Goal: Task Accomplishment & Management: Manage account settings

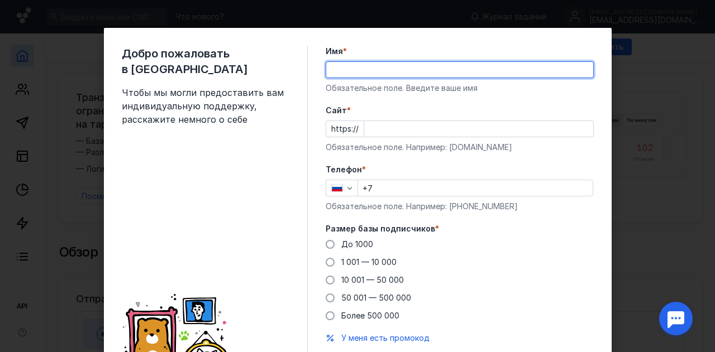
click at [362, 71] on input "Имя *" at bounding box center [459, 70] width 267 height 16
type input "[PERSON_NAME]"
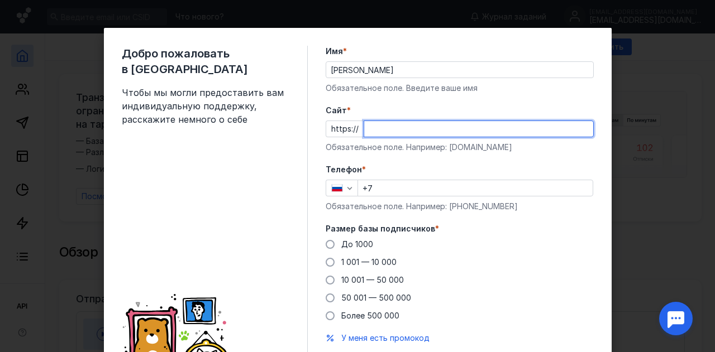
click at [381, 130] on input "Cайт *" at bounding box center [478, 129] width 229 height 16
paste input "[DOMAIN_NAME][URL]"
type input "[DOMAIN_NAME][URL]"
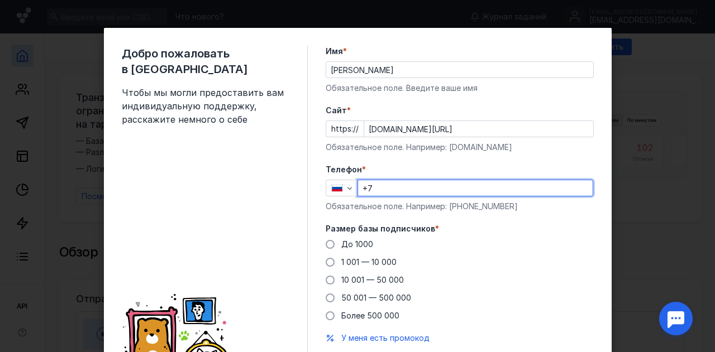
click at [384, 194] on input "+7" at bounding box center [475, 188] width 235 height 16
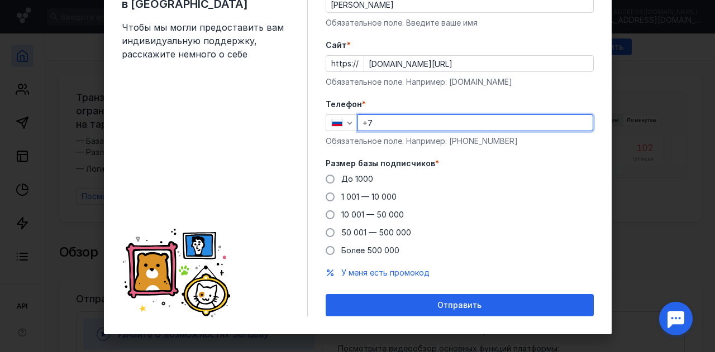
scroll to position [66, 0]
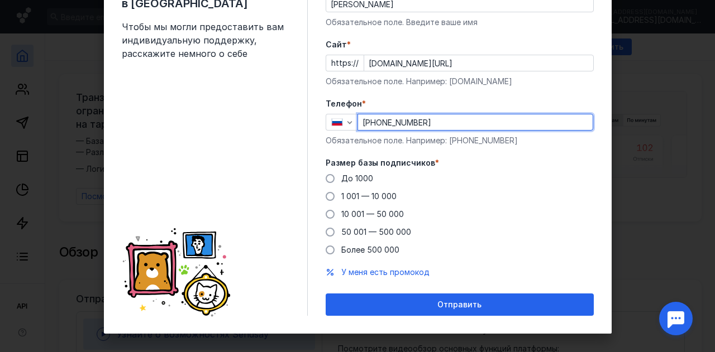
drag, startPoint x: 434, startPoint y: 127, endPoint x: 307, endPoint y: 116, distance: 127.3
click at [307, 116] on div "Добро пожаловать в Sendsay Чтобы мы могли предоставить вам индивидуальную подде…" at bounding box center [358, 148] width 508 height 372
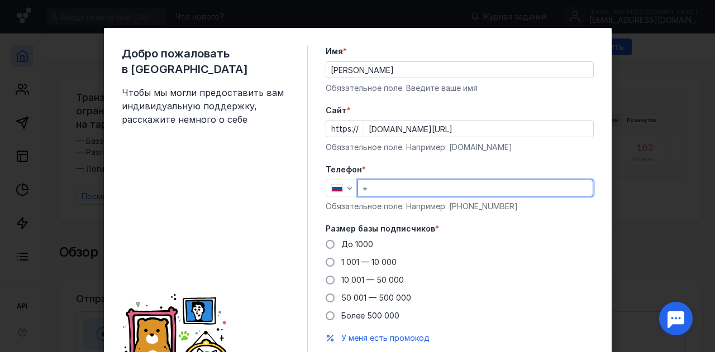
type input "+"
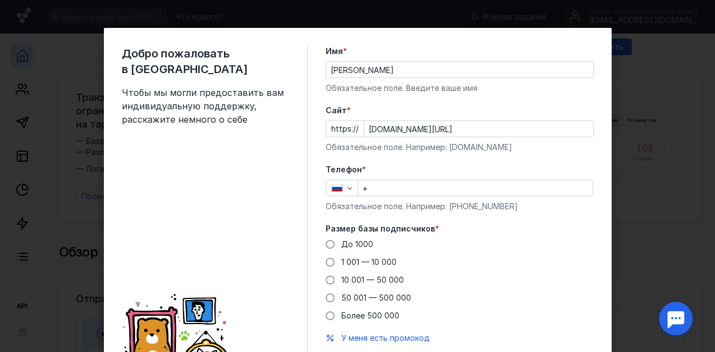
click at [308, 132] on div "Добро пожаловать в Sendsay Чтобы мы могли предоставить вам индивидуальную подде…" at bounding box center [358, 214] width 508 height 372
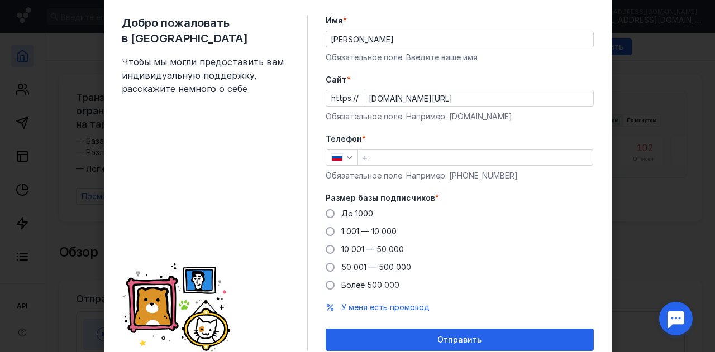
scroll to position [31, 0]
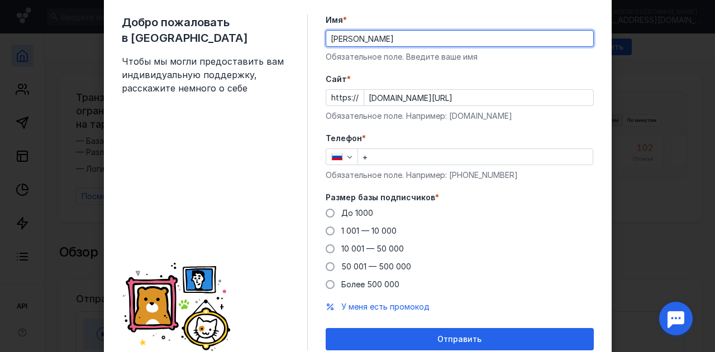
click at [361, 39] on input "[PERSON_NAME]" at bounding box center [459, 39] width 267 height 16
type input "[PERSON_NAME]"
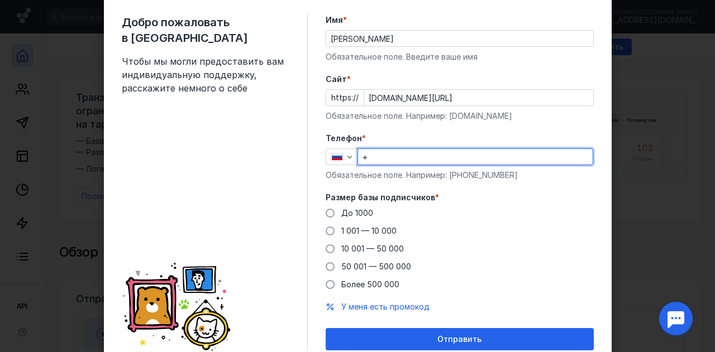
click at [389, 162] on input "+" at bounding box center [475, 157] width 235 height 16
type input "[PHONE_NUMBER]"
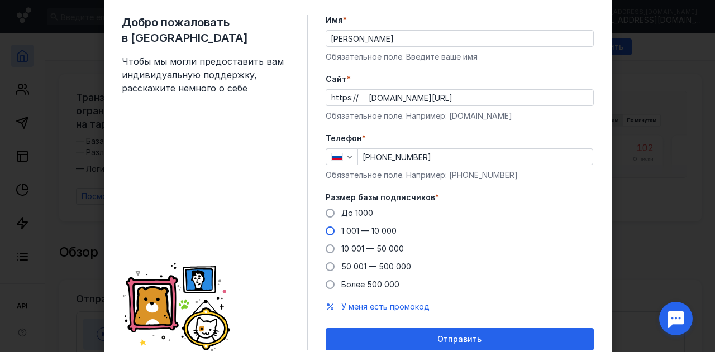
click at [342, 228] on span "1 001 — 10 000" at bounding box center [368, 230] width 55 height 9
click at [0, 0] on input "1 001 — 10 000" at bounding box center [0, 0] width 0 height 0
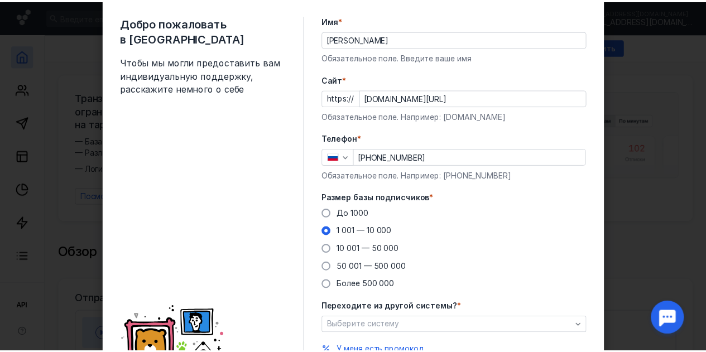
scroll to position [118, 0]
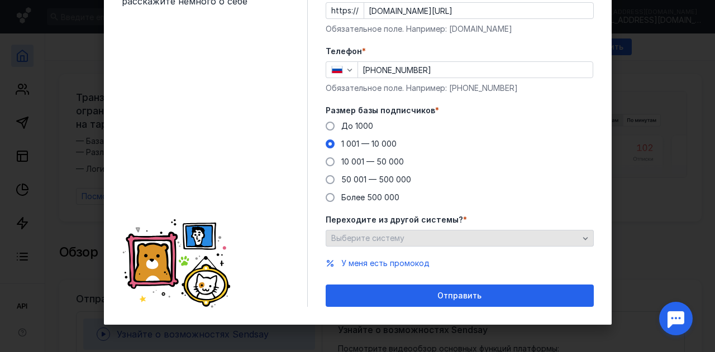
click at [410, 238] on div "Выберите систему" at bounding box center [454, 238] width 253 height 9
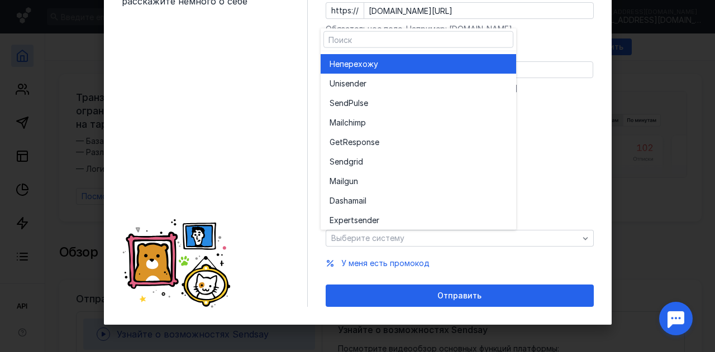
click at [429, 66] on div "Не перехожу" at bounding box center [418, 63] width 178 height 11
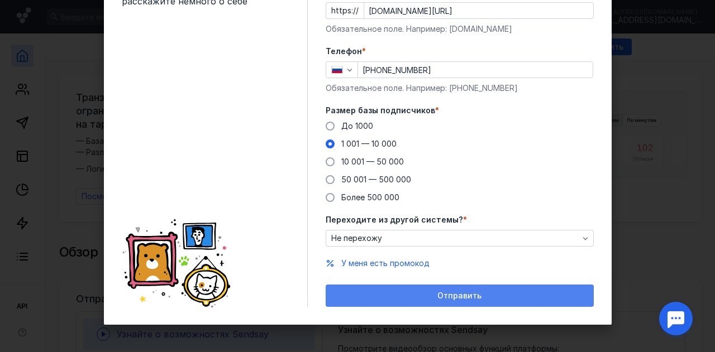
click at [408, 292] on div "Отправить" at bounding box center [459, 296] width 257 height 9
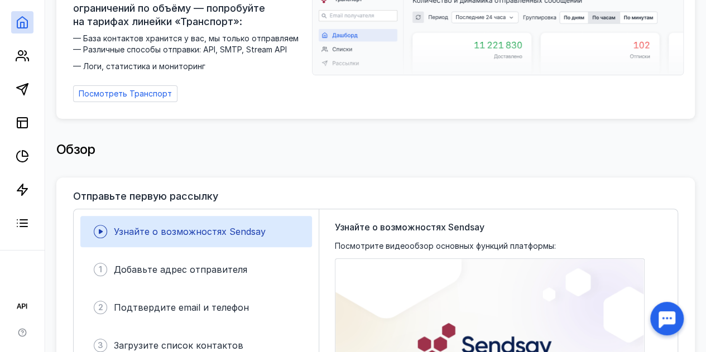
scroll to position [0, 0]
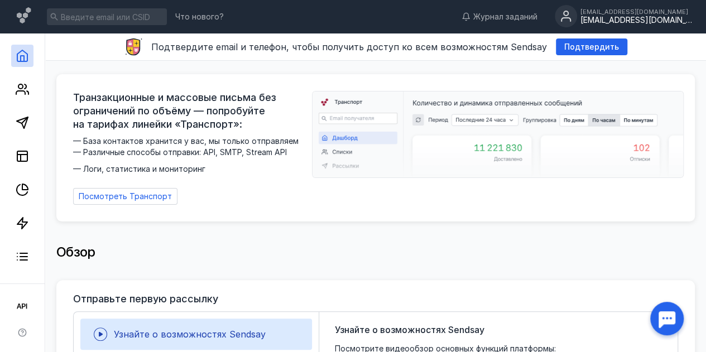
click at [620, 17] on div "[EMAIL_ADDRESS][DOMAIN_NAME]" at bounding box center [637, 20] width 112 height 9
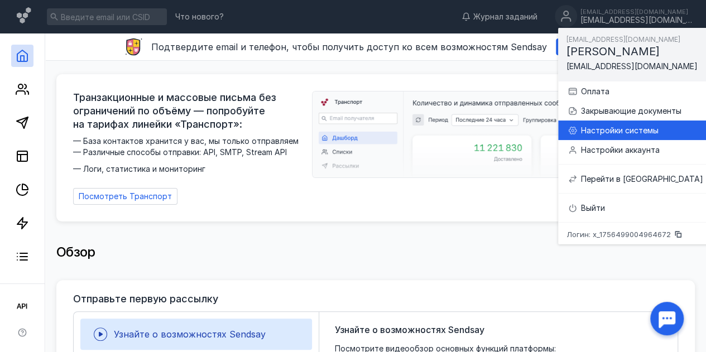
click at [624, 133] on div "Настройки системы" at bounding box center [642, 130] width 122 height 11
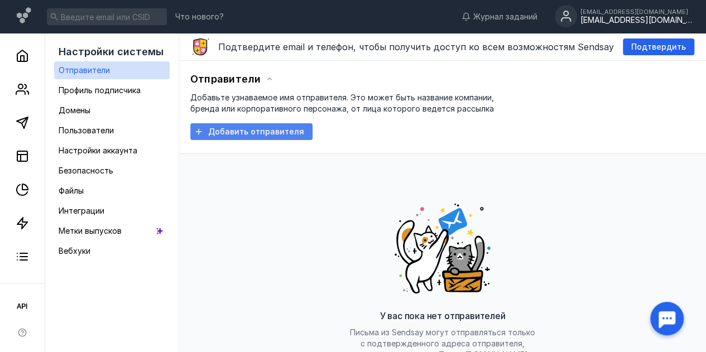
click at [245, 131] on span "Добавить отправителя" at bounding box center [256, 131] width 96 height 9
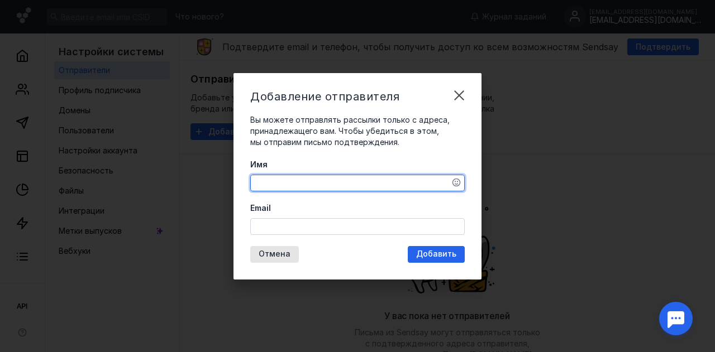
click at [296, 181] on textarea "Имя" at bounding box center [357, 183] width 213 height 16
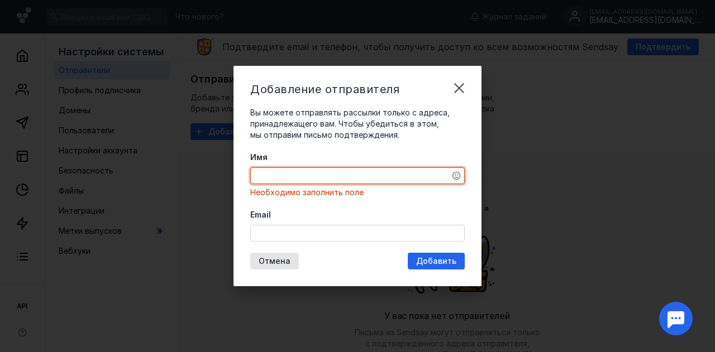
paste textarea "[EMAIL_ADDRESS][DOMAIN_NAME]"
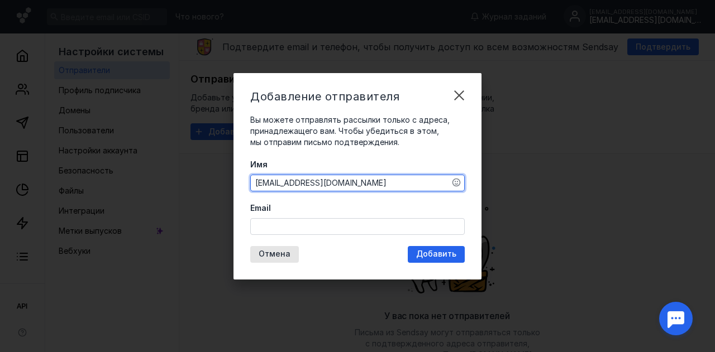
type textarea "[EMAIL_ADDRESS][DOMAIN_NAME]"
click at [387, 160] on label "Имя" at bounding box center [357, 164] width 214 height 11
click at [387, 175] on textarea "[EMAIL_ADDRESS][DOMAIN_NAME]" at bounding box center [357, 183] width 213 height 16
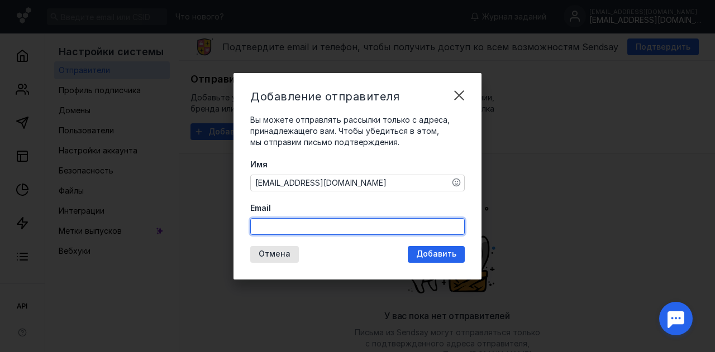
click at [344, 229] on input "Email" at bounding box center [357, 227] width 213 height 16
paste input "[EMAIL_ADDRESS][DOMAIN_NAME]"
type input "[EMAIL_ADDRESS][DOMAIN_NAME]"
click at [427, 252] on span "Добавить" at bounding box center [436, 254] width 40 height 9
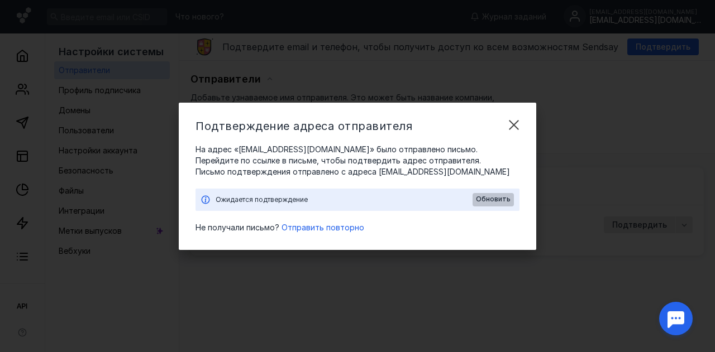
click at [488, 198] on span "Обновить" at bounding box center [493, 199] width 35 height 8
click at [307, 226] on span "Отправить повторно" at bounding box center [322, 227] width 83 height 9
click at [486, 195] on div "Обновить" at bounding box center [492, 199] width 41 height 13
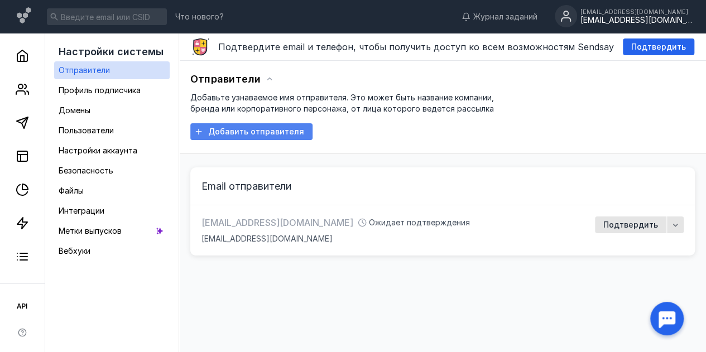
click at [297, 127] on span "Добавить отправителя" at bounding box center [256, 131] width 96 height 9
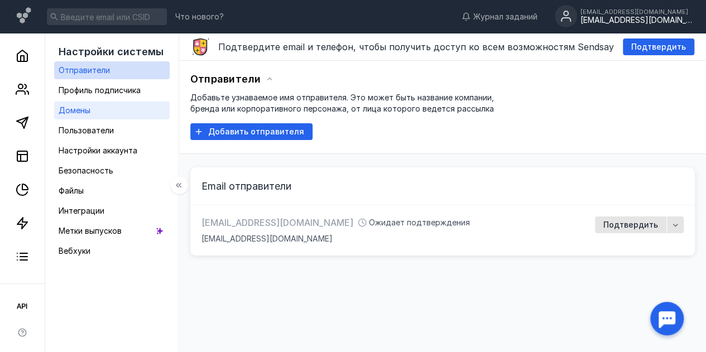
click at [90, 114] on span "Домены" at bounding box center [75, 110] width 32 height 9
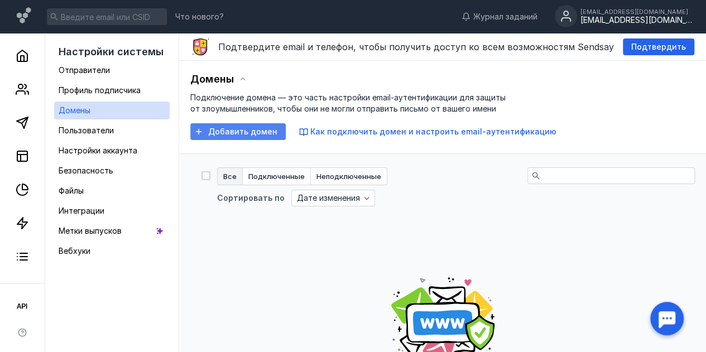
click at [254, 130] on span "Добавить домен" at bounding box center [242, 131] width 69 height 9
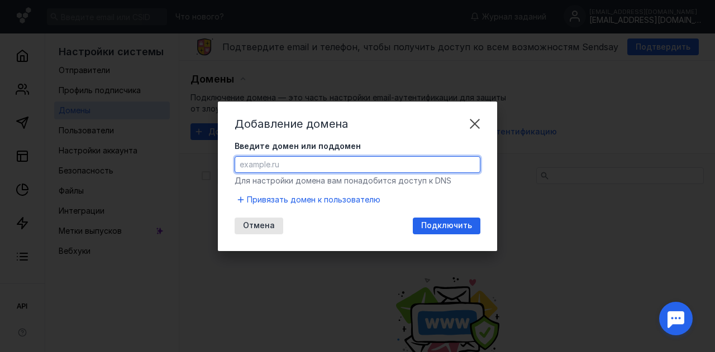
click at [276, 165] on input "Введите домен или поддомен" at bounding box center [357, 165] width 245 height 16
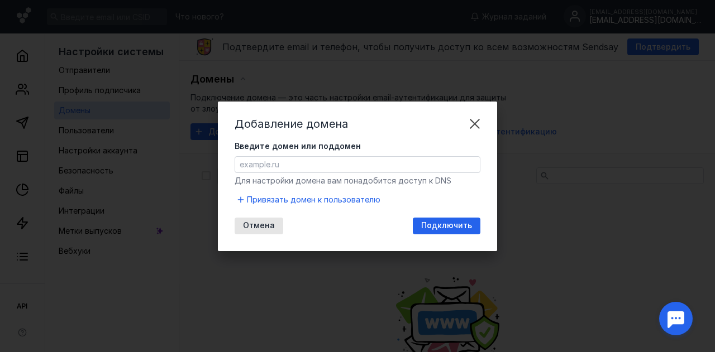
click at [437, 69] on div "Добавление домена Введите домен или поддомен Для настройки домена вам понадобит…" at bounding box center [357, 176] width 715 height 352
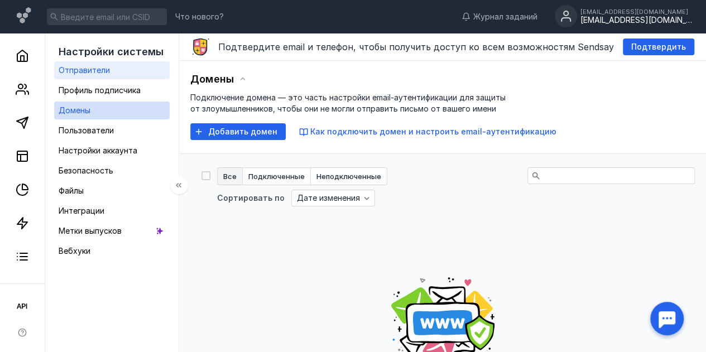
click at [110, 69] on span "Отправители" at bounding box center [84, 69] width 51 height 9
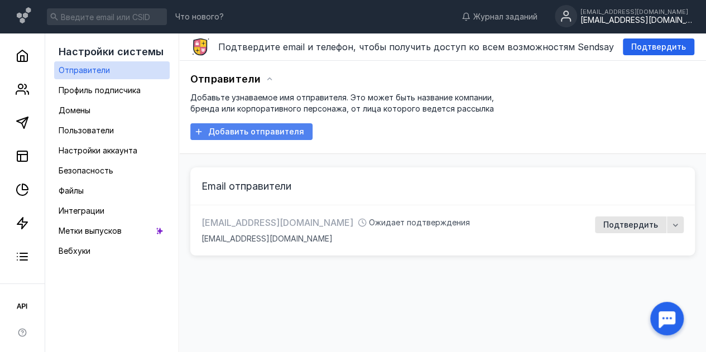
click at [285, 130] on span "Добавить отправителя" at bounding box center [256, 131] width 96 height 9
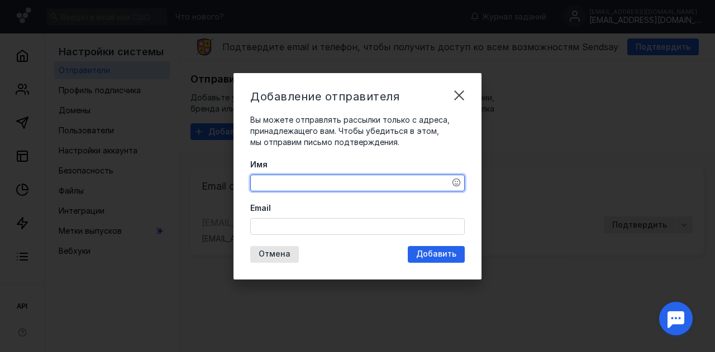
click at [296, 186] on textarea "Имя" at bounding box center [357, 183] width 213 height 16
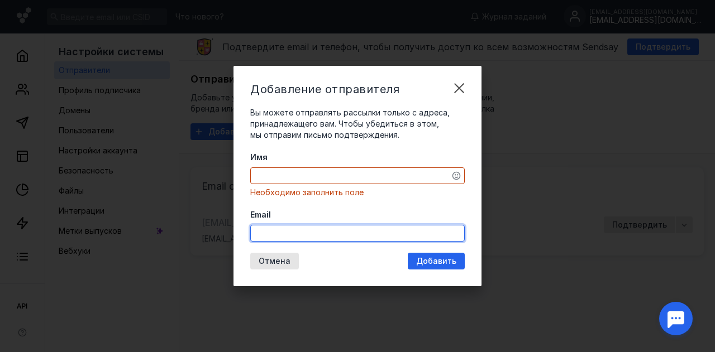
click at [290, 223] on div "Email" at bounding box center [357, 225] width 214 height 32
paste input "[EMAIL_ADDRESS][DOMAIN_NAME]"
type input "[EMAIL_ADDRESS][DOMAIN_NAME]"
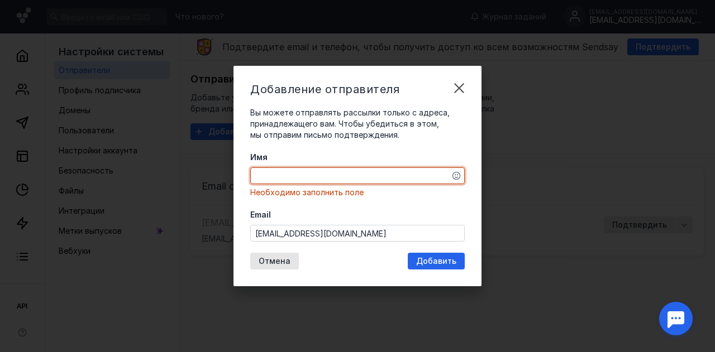
click at [324, 177] on textarea "Имя" at bounding box center [357, 176] width 213 height 16
paste textarea "[EMAIL_ADDRESS][DOMAIN_NAME]"
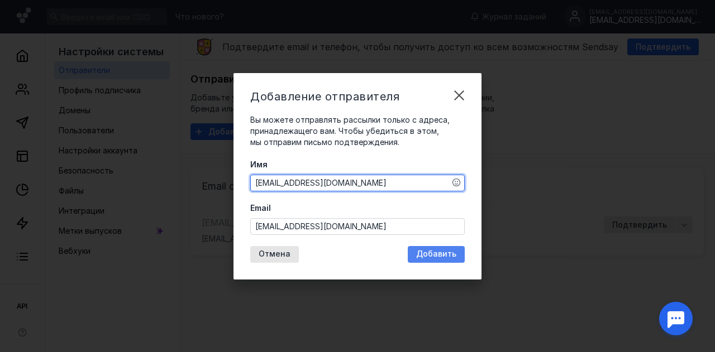
type textarea "[EMAIL_ADDRESS][DOMAIN_NAME]"
click at [426, 257] on span "Добавить" at bounding box center [436, 254] width 40 height 9
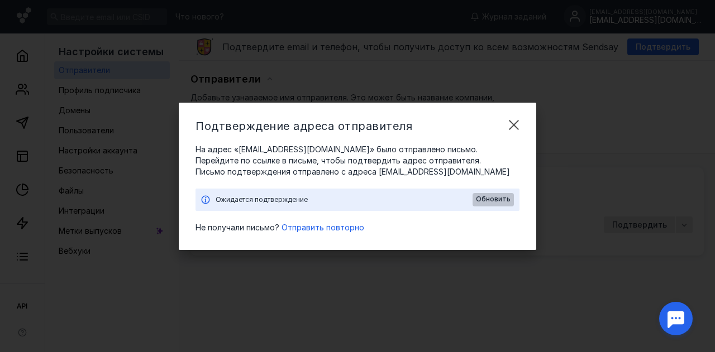
click at [493, 199] on span "Обновить" at bounding box center [493, 199] width 35 height 8
click at [341, 228] on span "Отправить повторно" at bounding box center [322, 227] width 83 height 9
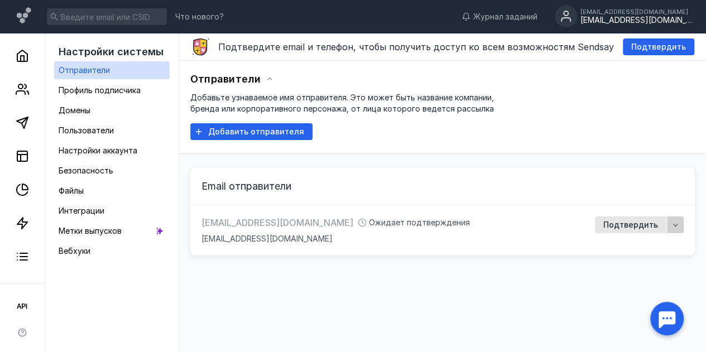
click at [669, 228] on div "button" at bounding box center [675, 225] width 17 height 17
click at [643, 261] on span "ить" at bounding box center [642, 265] width 13 height 11
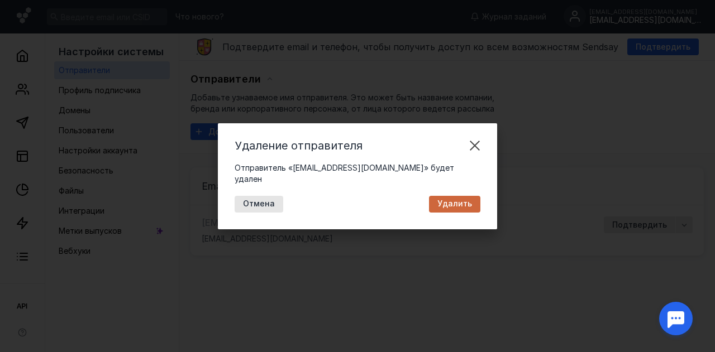
click at [460, 204] on div "Удалить" at bounding box center [454, 204] width 51 height 17
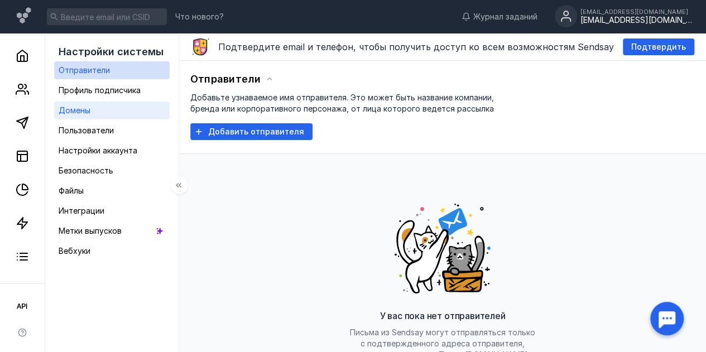
click at [126, 109] on link "Домены" at bounding box center [112, 111] width 116 height 18
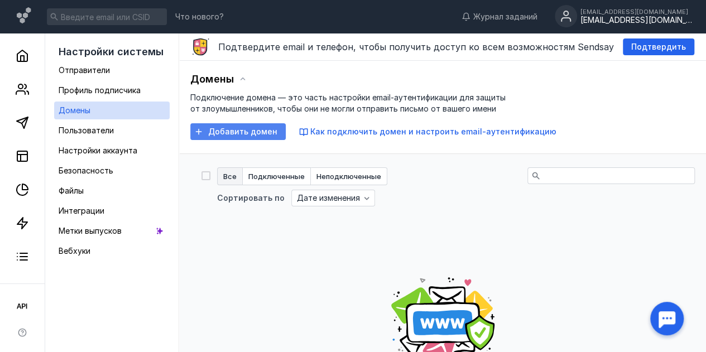
click at [260, 128] on span "Добавить домен" at bounding box center [242, 131] width 69 height 9
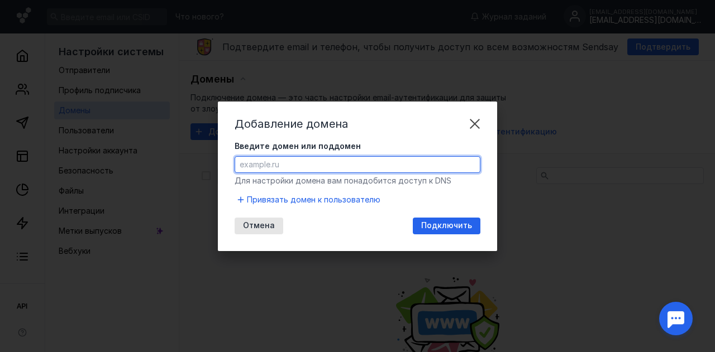
click at [300, 167] on input "Введите домен или поддомен" at bounding box center [357, 165] width 245 height 16
paste input "[URL][DOMAIN_NAME]"
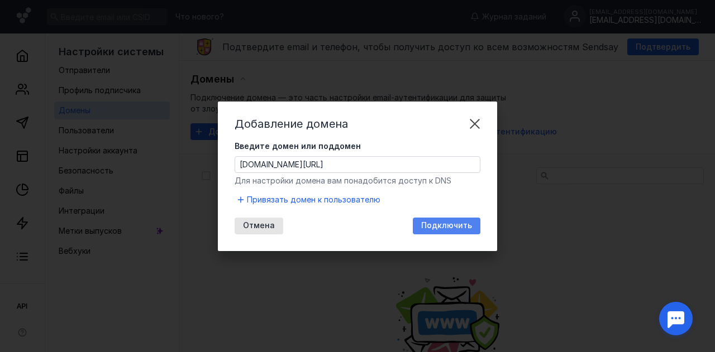
click at [449, 230] on span "Подключить" at bounding box center [446, 225] width 51 height 9
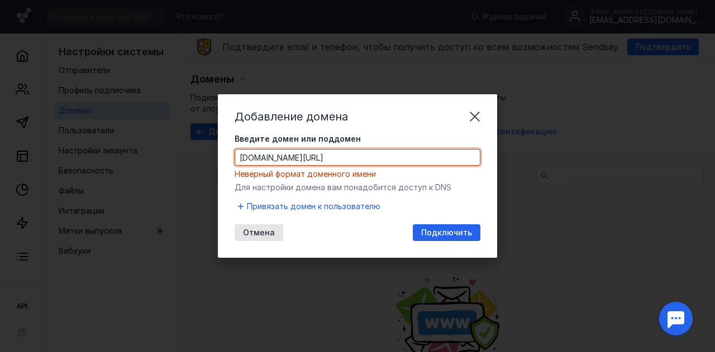
click at [371, 157] on input "[DOMAIN_NAME][URL]" at bounding box center [357, 158] width 245 height 16
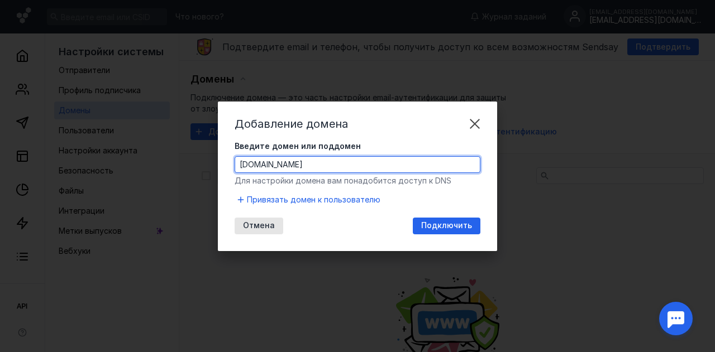
type input "[DOMAIN_NAME]"
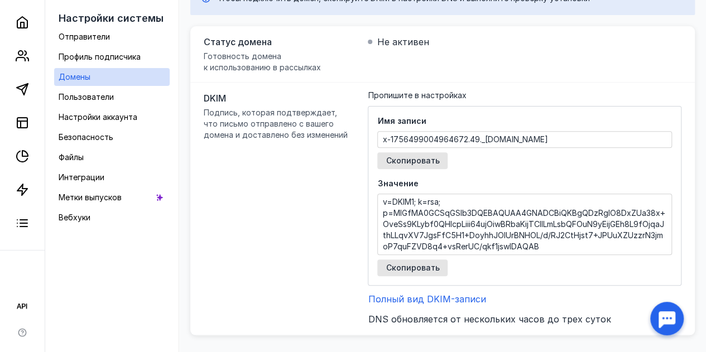
scroll to position [185, 0]
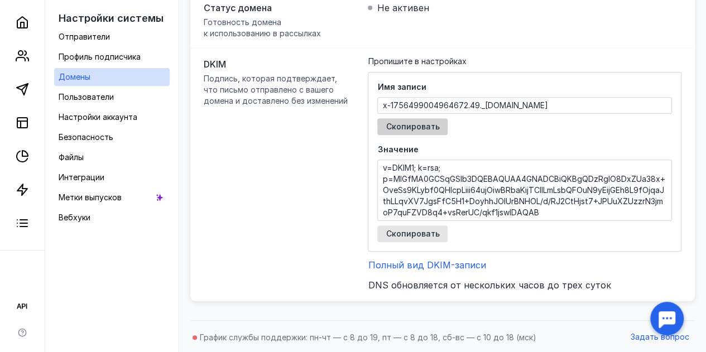
click at [409, 125] on span "Скопировать" at bounding box center [413, 126] width 54 height 9
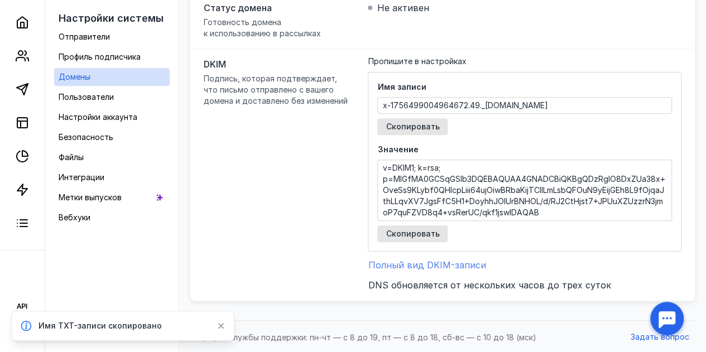
click at [446, 264] on span "Полный вид DKIM-записи" at bounding box center [427, 265] width 118 height 11
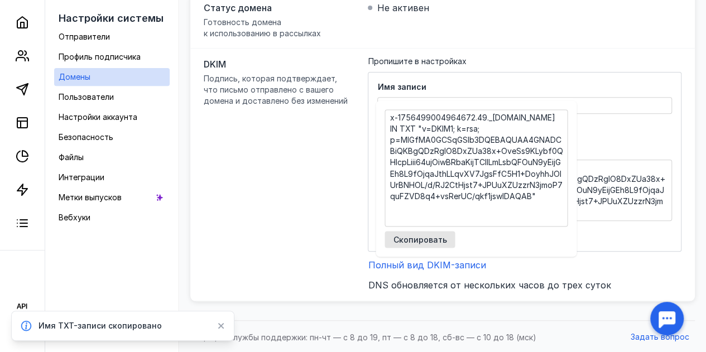
click at [417, 85] on span "Имя записи" at bounding box center [525, 87] width 295 height 11
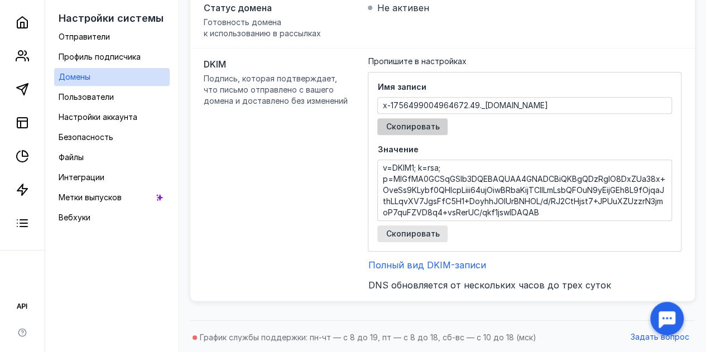
click at [429, 122] on span "Скопировать" at bounding box center [413, 126] width 54 height 9
click at [437, 226] on div "Скопировать" at bounding box center [413, 234] width 70 height 17
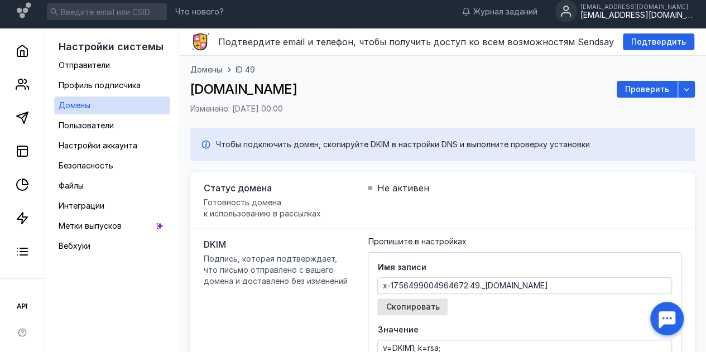
scroll to position [4, 0]
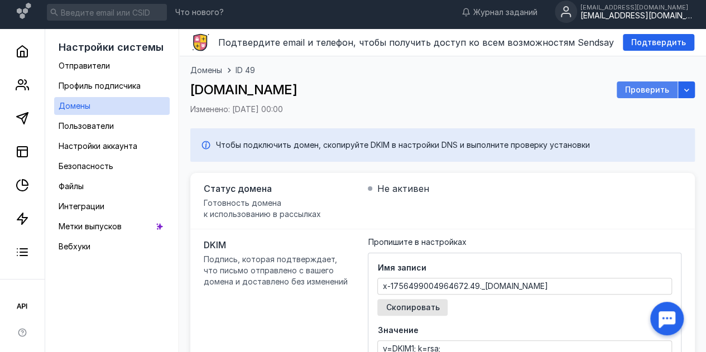
click at [648, 88] on span "Проверить" at bounding box center [647, 89] width 44 height 9
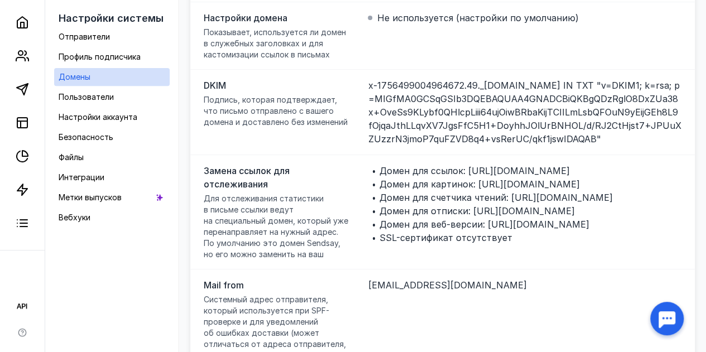
scroll to position [0, 0]
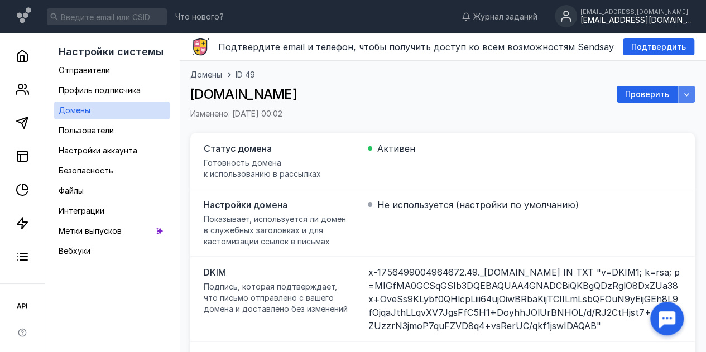
click at [681, 93] on div "button" at bounding box center [686, 94] width 11 height 11
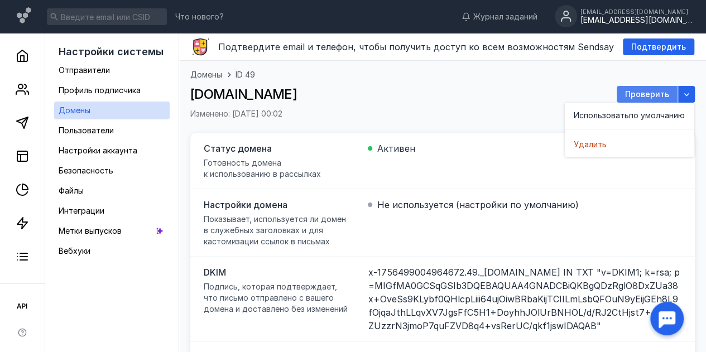
click at [651, 90] on span "Проверить" at bounding box center [647, 94] width 44 height 9
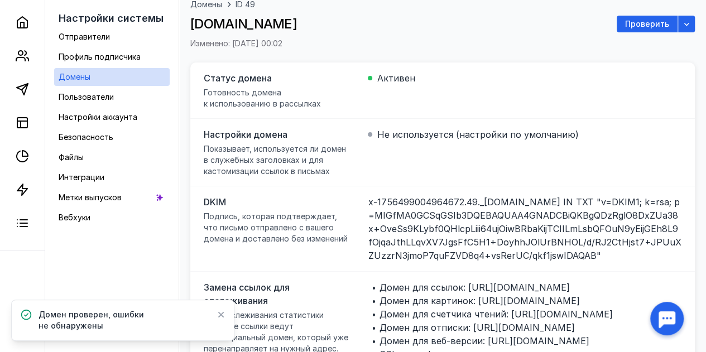
scroll to position [71, 0]
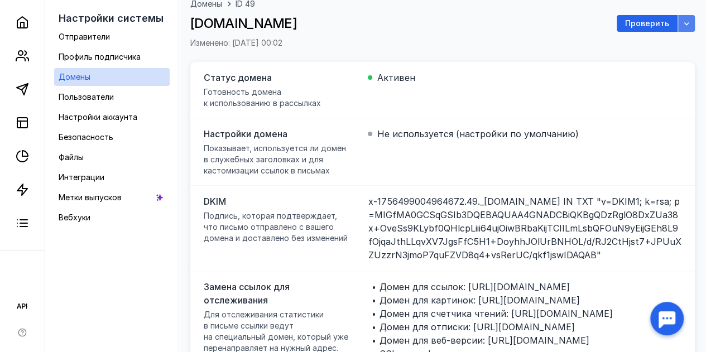
click at [683, 25] on icon "button" at bounding box center [686, 23] width 9 height 9
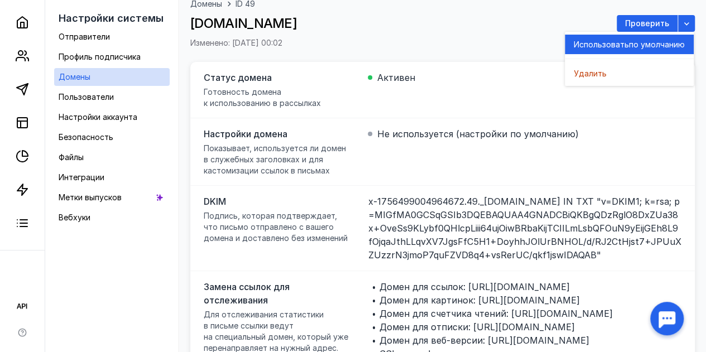
click at [650, 40] on span "по умолчанию" at bounding box center [657, 44] width 56 height 11
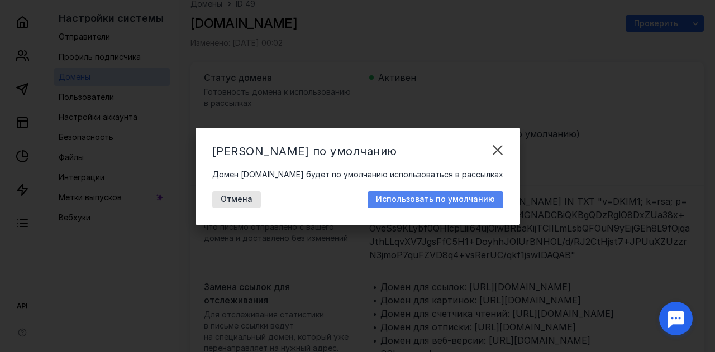
click at [406, 198] on span "Использовать по умолчанию" at bounding box center [435, 199] width 119 height 9
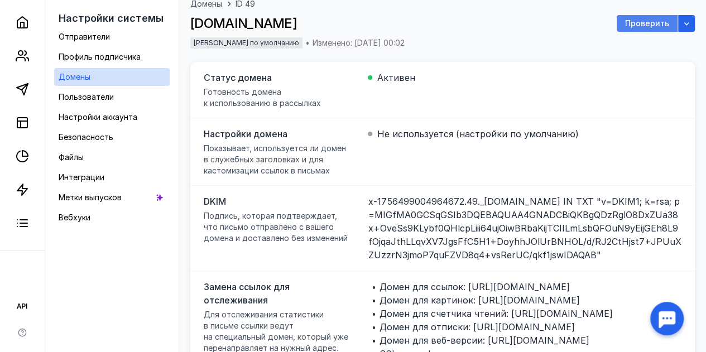
click at [634, 25] on span "Проверить" at bounding box center [647, 23] width 44 height 9
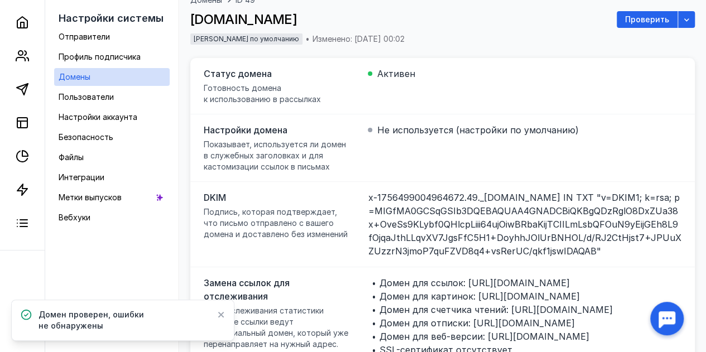
scroll to position [0, 0]
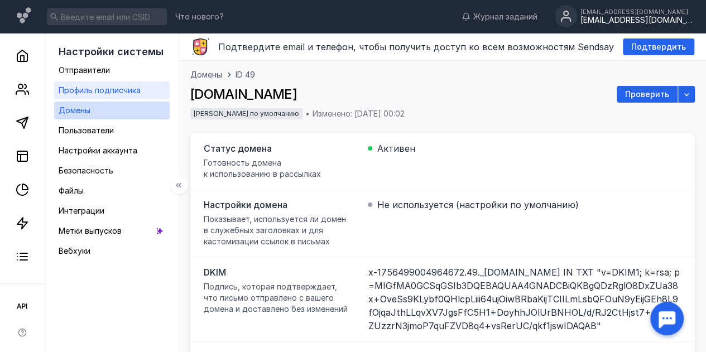
click at [134, 90] on span "Профиль подписчика" at bounding box center [100, 89] width 82 height 9
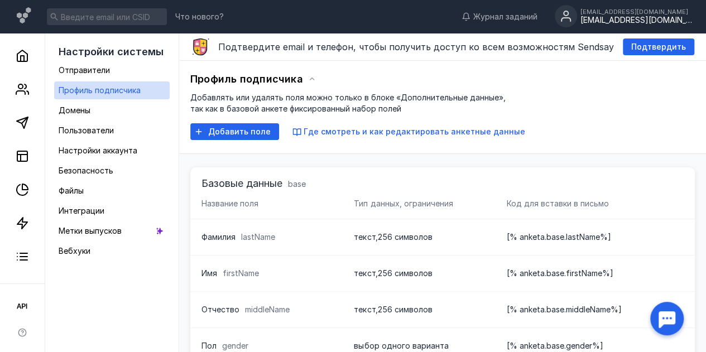
click at [626, 17] on div "[EMAIL_ADDRESS][DOMAIN_NAME]" at bounding box center [637, 20] width 112 height 9
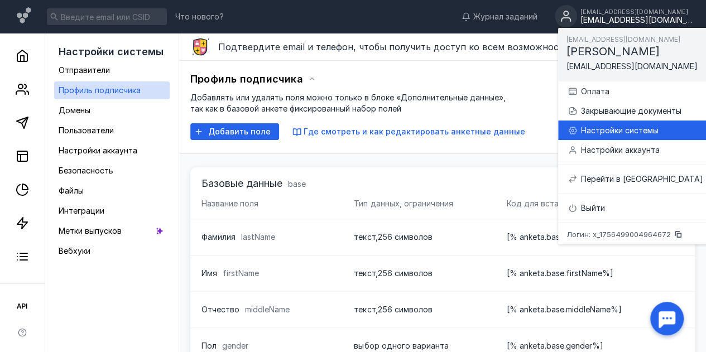
click at [635, 126] on div "Настройки системы" at bounding box center [642, 130] width 122 height 11
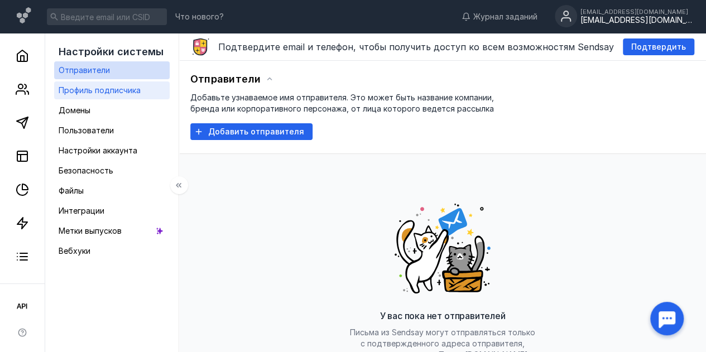
click at [138, 85] on span "Профиль подписчика" at bounding box center [100, 89] width 82 height 9
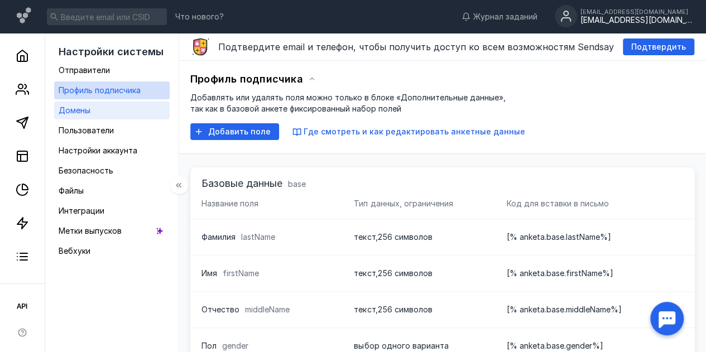
click at [120, 103] on link "Домены" at bounding box center [112, 111] width 116 height 18
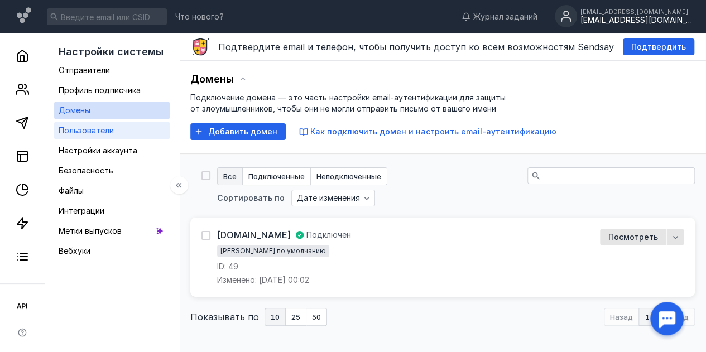
click at [109, 137] on div "Пользователи" at bounding box center [86, 130] width 55 height 13
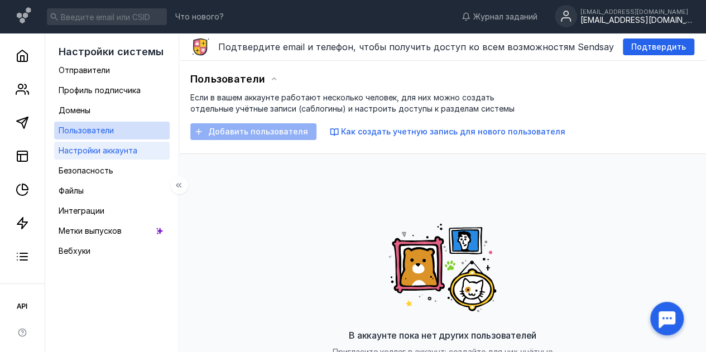
click at [133, 152] on span "Настройки аккаунта" at bounding box center [98, 150] width 79 height 9
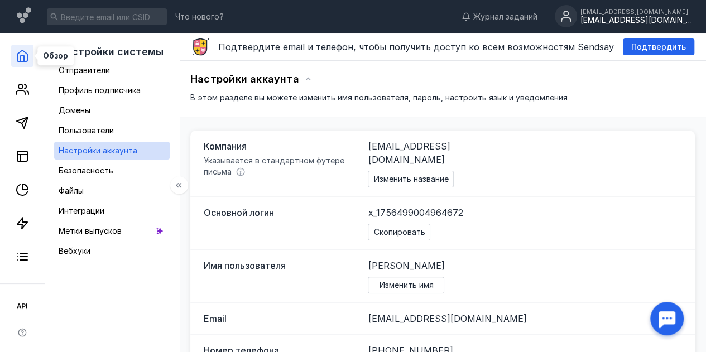
click at [27, 60] on icon at bounding box center [22, 55] width 10 height 11
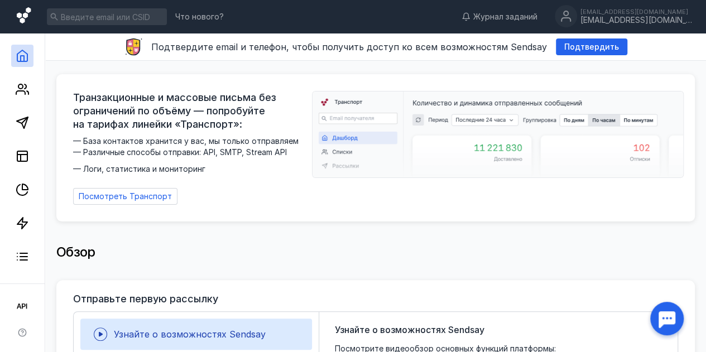
click at [18, 11] on icon at bounding box center [25, 16] width 16 height 19
click at [625, 18] on div "[EMAIL_ADDRESS][DOMAIN_NAME]" at bounding box center [637, 20] width 112 height 9
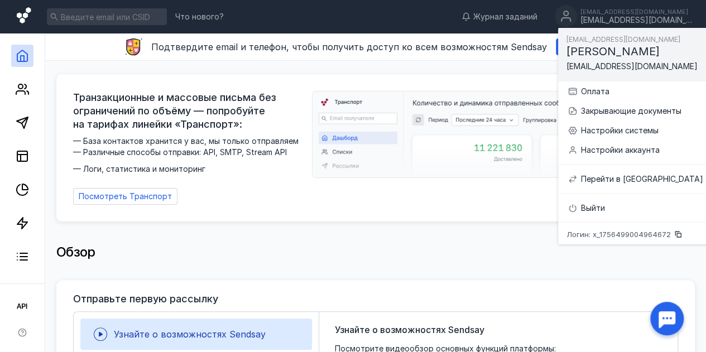
click at [19, 16] on icon at bounding box center [24, 15] width 14 height 16
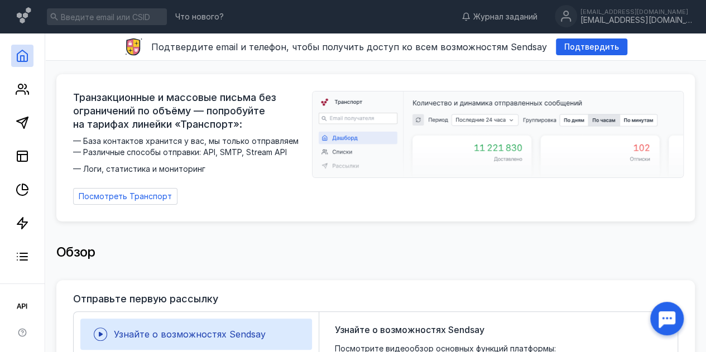
click at [31, 61] on link at bounding box center [22, 56] width 22 height 22
click at [29, 305] on icon at bounding box center [22, 306] width 13 height 13
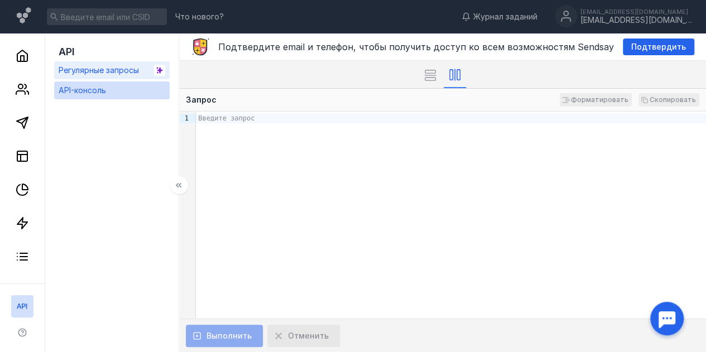
click at [99, 71] on span "Регулярные запросы" at bounding box center [99, 69] width 80 height 9
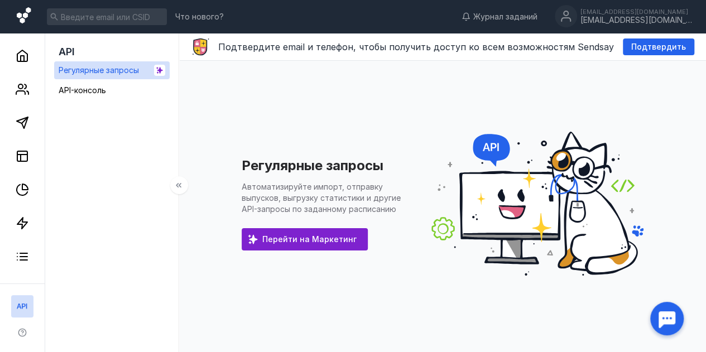
click at [27, 18] on icon at bounding box center [25, 16] width 16 height 19
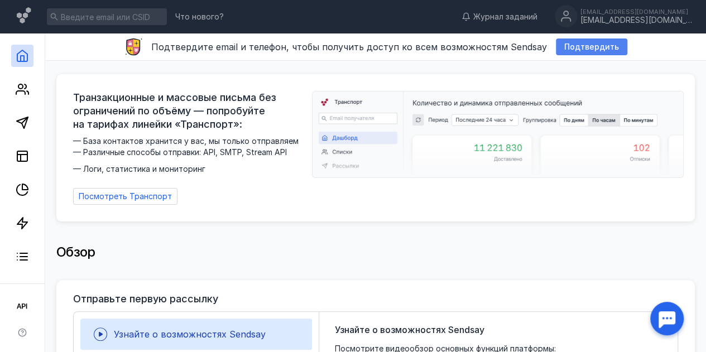
click at [583, 46] on span "Подтвердить" at bounding box center [592, 46] width 55 height 9
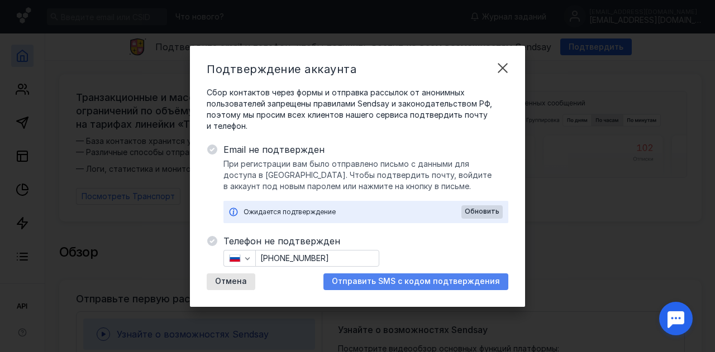
click at [381, 280] on span "Отправить SMS с кодом подтверждения" at bounding box center [416, 281] width 168 height 9
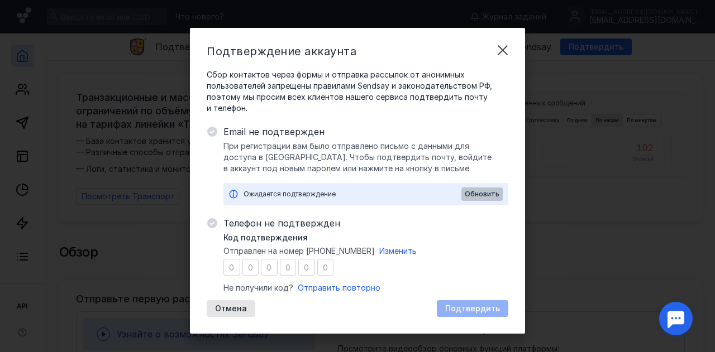
click at [492, 189] on div "Обновить" at bounding box center [481, 194] width 41 height 13
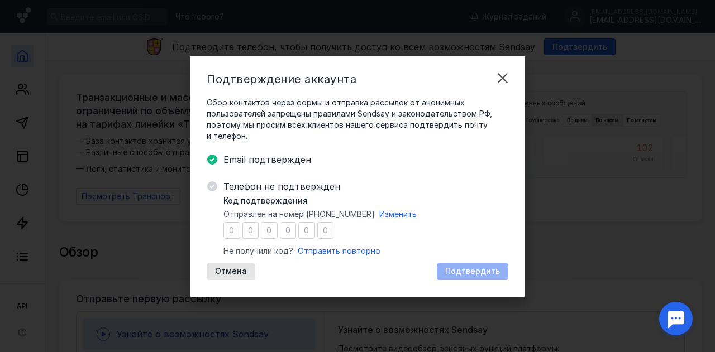
click at [382, 226] on div "Код подтверждения Отправлен на номер [PHONE_NUMBER] Изменить Не получили код? О…" at bounding box center [365, 225] width 285 height 61
click at [225, 228] on input "number" at bounding box center [231, 230] width 17 height 17
click at [235, 233] on input "number" at bounding box center [231, 230] width 17 height 17
type input "0"
type input "5"
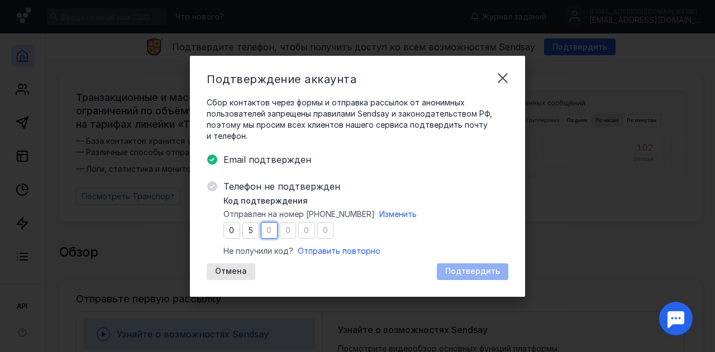
type input "7"
type input "2"
type input "0"
type input "8"
click at [494, 272] on span "Подтвердить" at bounding box center [472, 271] width 55 height 9
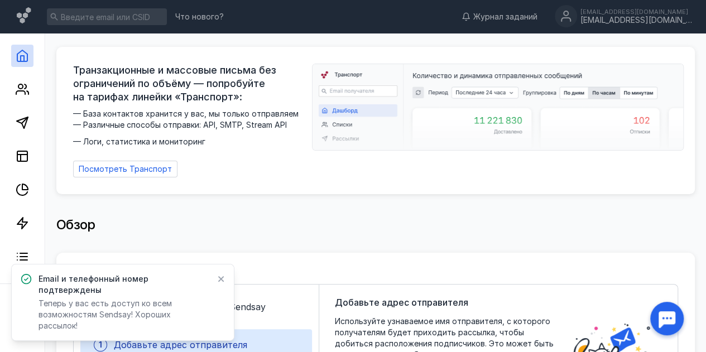
click at [221, 284] on icon at bounding box center [221, 279] width 8 height 9
click at [221, 292] on div "Узнайте о возможностях Sendsay" at bounding box center [196, 307] width 232 height 31
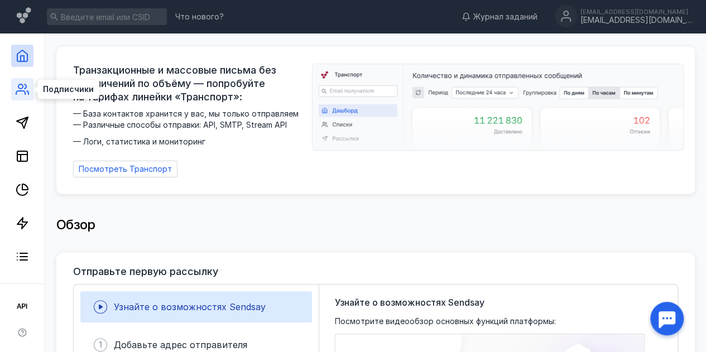
click at [20, 92] on icon at bounding box center [22, 89] width 13 height 13
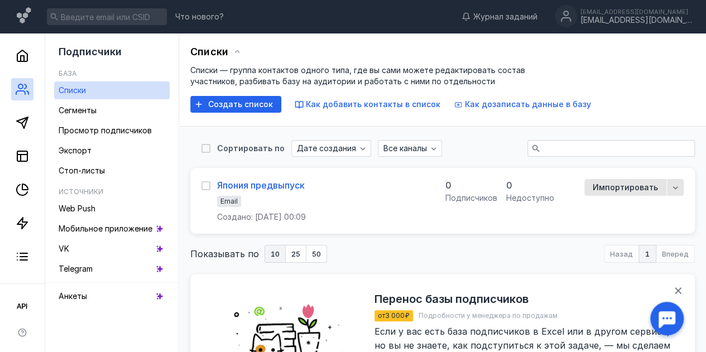
click at [286, 189] on div "Япония предвыпуск" at bounding box center [261, 185] width 88 height 11
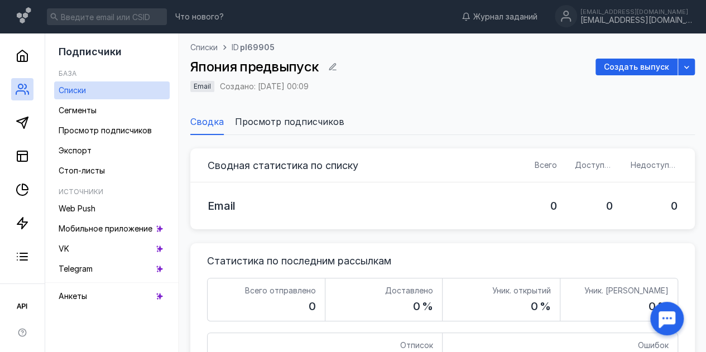
scroll to position [1, 0]
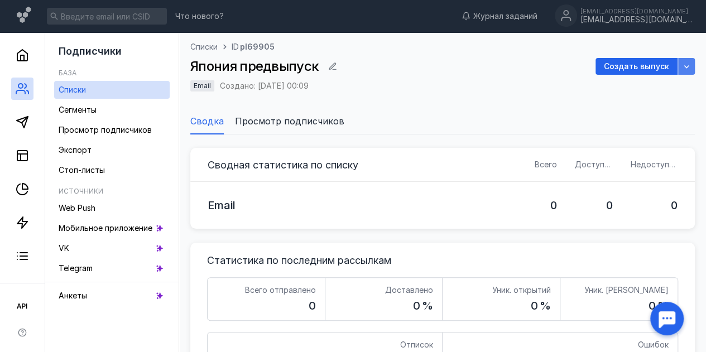
click at [686, 68] on icon "button" at bounding box center [687, 66] width 5 height 3
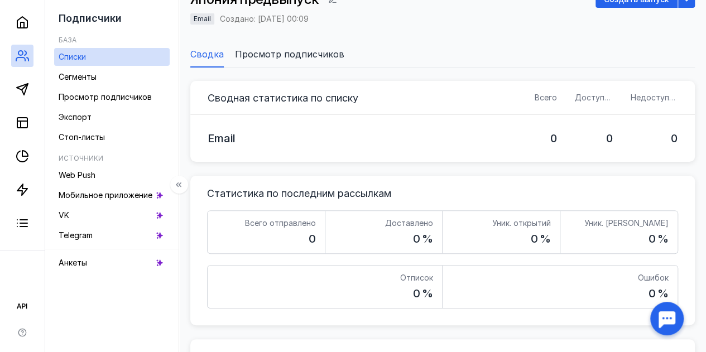
scroll to position [73, 0]
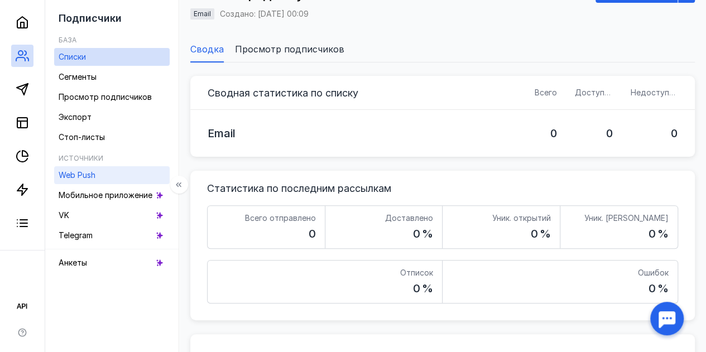
click at [118, 173] on link "Web Push" at bounding box center [112, 175] width 116 height 18
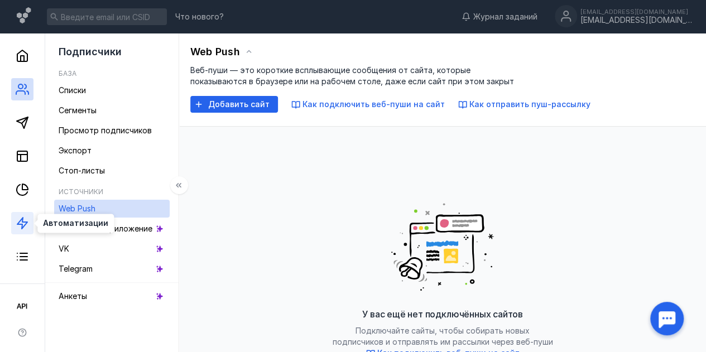
click at [20, 225] on polygon at bounding box center [22, 223] width 10 height 11
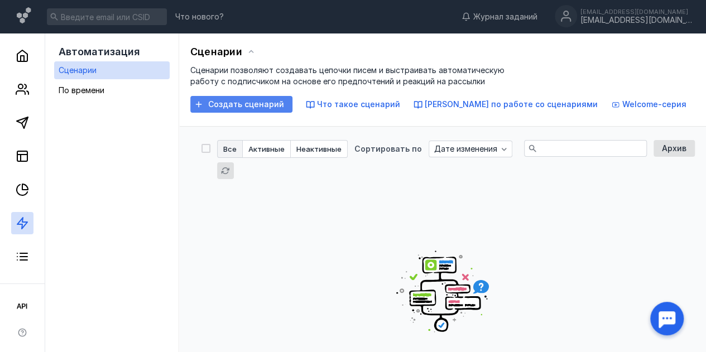
click at [239, 103] on span "Создать сценарий" at bounding box center [246, 104] width 76 height 9
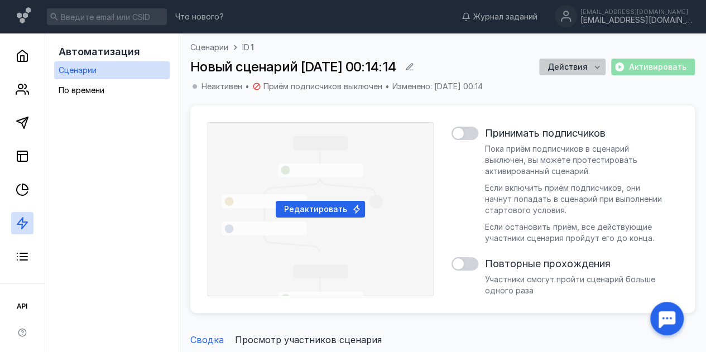
click at [577, 63] on span "Действия" at bounding box center [568, 67] width 40 height 9
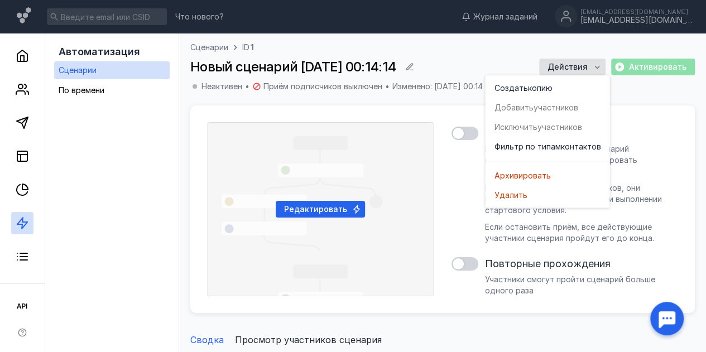
click at [451, 244] on div "Редактировать Принимать подписчиков [PERSON_NAME] приём подписчиков в сценарий …" at bounding box center [442, 209] width 471 height 174
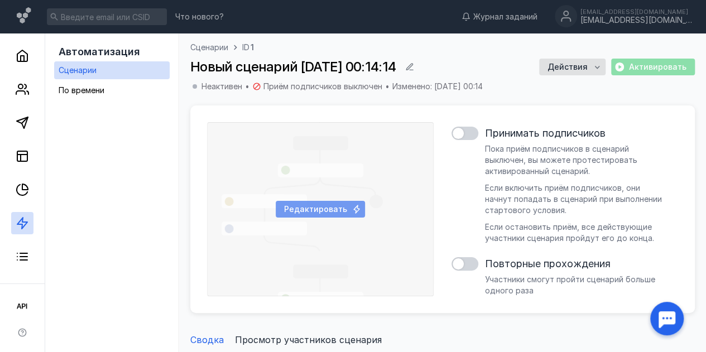
click at [352, 216] on div "Редактировать" at bounding box center [320, 209] width 89 height 17
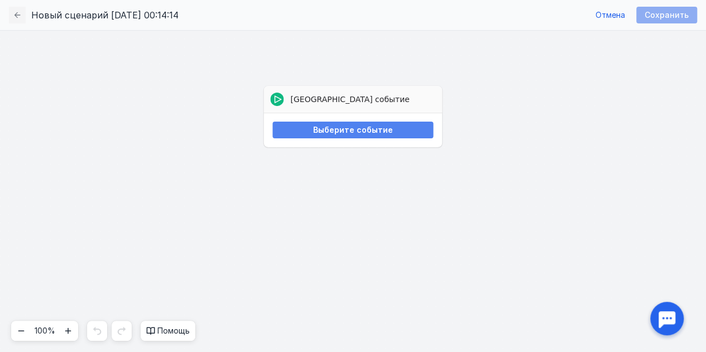
click at [350, 127] on span "Выберите событие" at bounding box center [353, 130] width 80 height 9
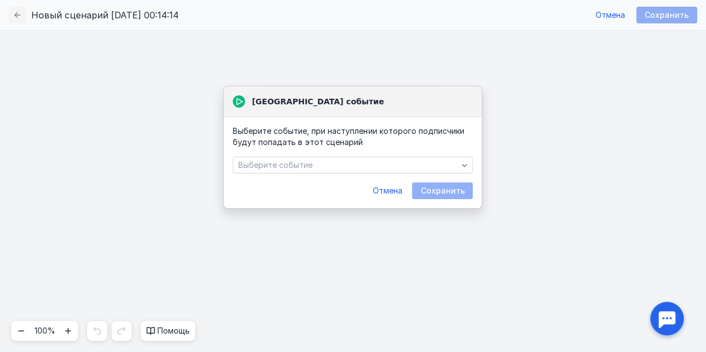
click at [349, 155] on div "Выберите событие, при наступлении которого подписчики будут попадать в этот сце…" at bounding box center [353, 163] width 258 height 92
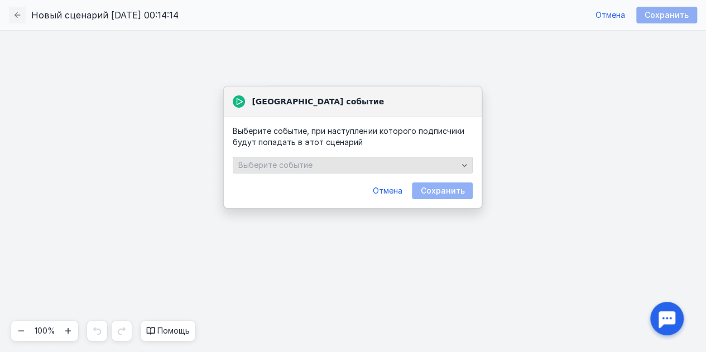
click at [354, 163] on div "Выберите событие" at bounding box center [348, 165] width 225 height 9
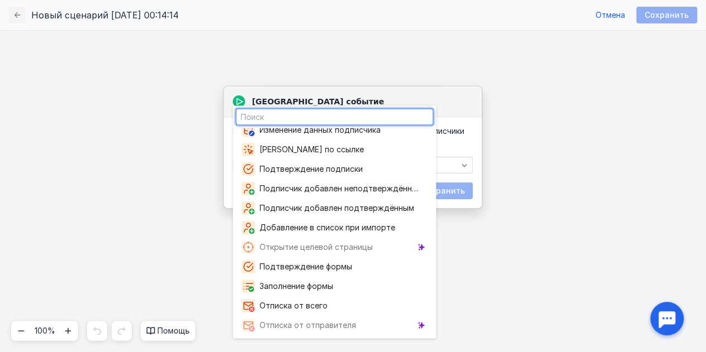
scroll to position [132, 0]
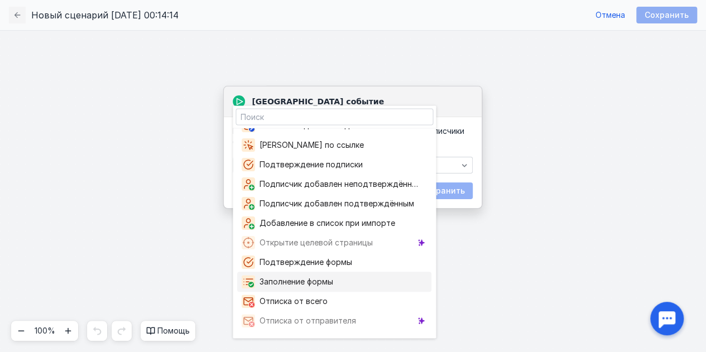
click at [494, 260] on div "[GEOGRAPHIC_DATA] событие Выберите событие" at bounding box center [353, 191] width 706 height 322
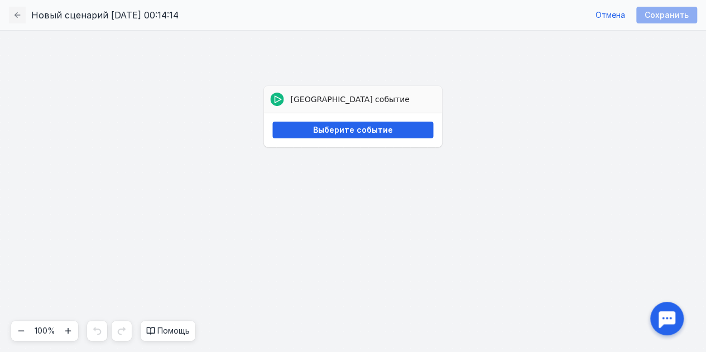
click at [494, 260] on div "[GEOGRAPHIC_DATA] событие Выберите событие" at bounding box center [353, 191] width 706 height 322
click at [611, 13] on span "Отмена" at bounding box center [611, 15] width 30 height 9
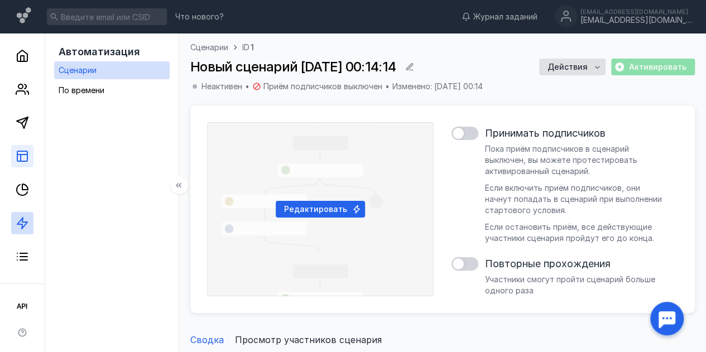
click at [27, 164] on link at bounding box center [22, 156] width 22 height 22
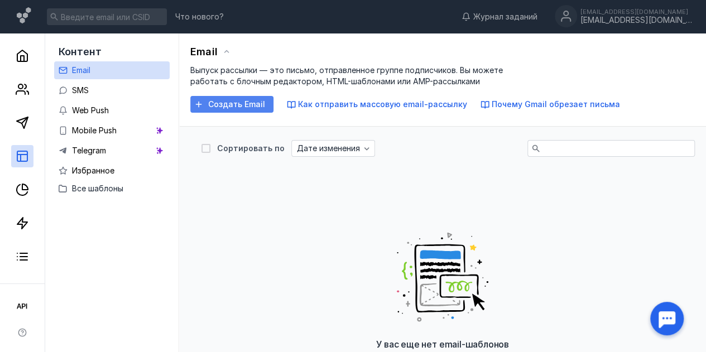
click at [226, 106] on span "Создать Email" at bounding box center [236, 104] width 57 height 9
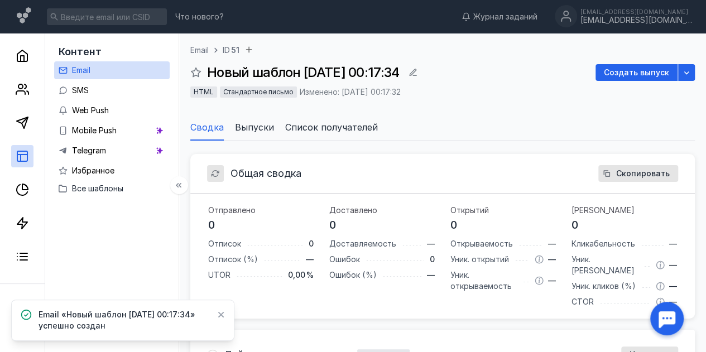
click at [133, 64] on link "Email" at bounding box center [112, 70] width 116 height 18
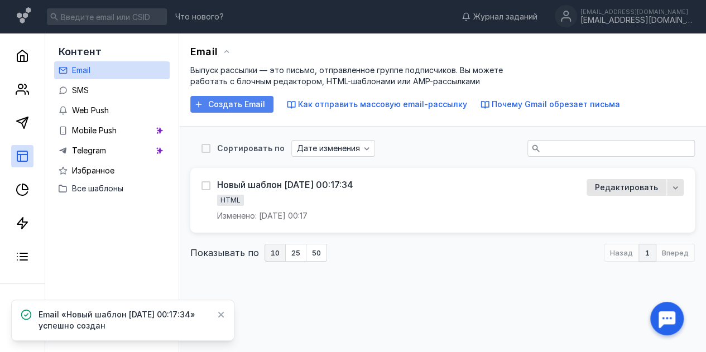
click at [232, 104] on span "Создать Email" at bounding box center [236, 104] width 57 height 9
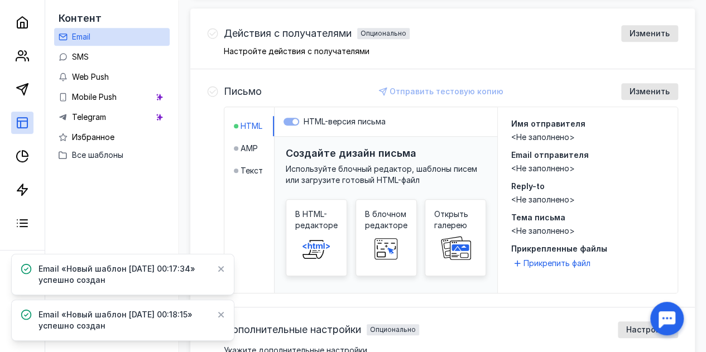
scroll to position [322, 0]
click at [644, 84] on div "Изменить" at bounding box center [650, 91] width 57 height 17
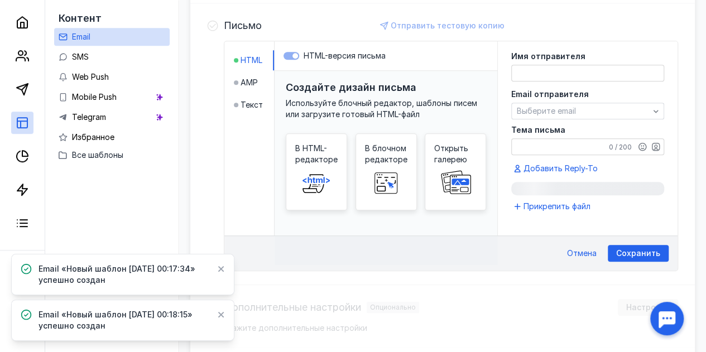
scroll to position [390, 0]
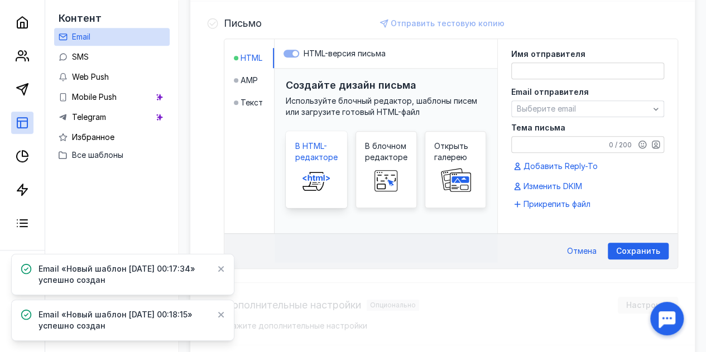
click at [318, 154] on span "В HTML-редакторе" at bounding box center [316, 152] width 42 height 22
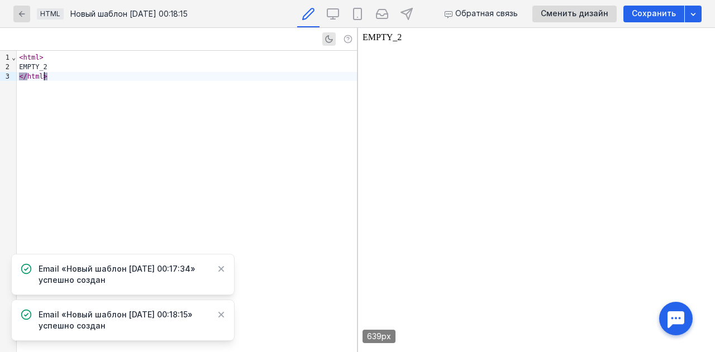
click at [185, 112] on div "< html > EMPTY_2 </ html >" at bounding box center [187, 202] width 340 height 302
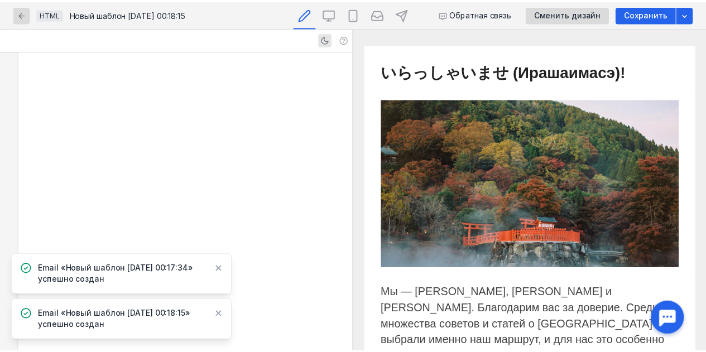
scroll to position [1425, 0]
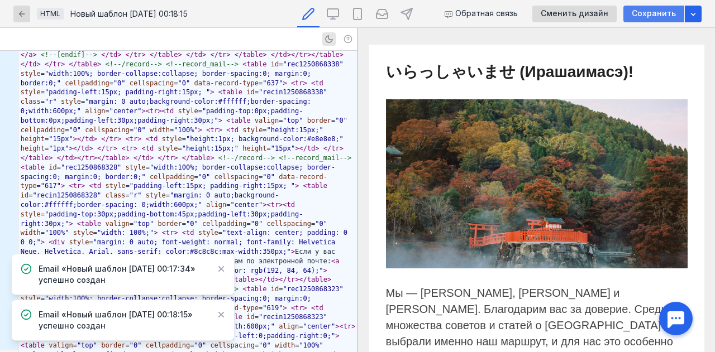
click at [657, 11] on span "Сохранить" at bounding box center [654, 13] width 44 height 9
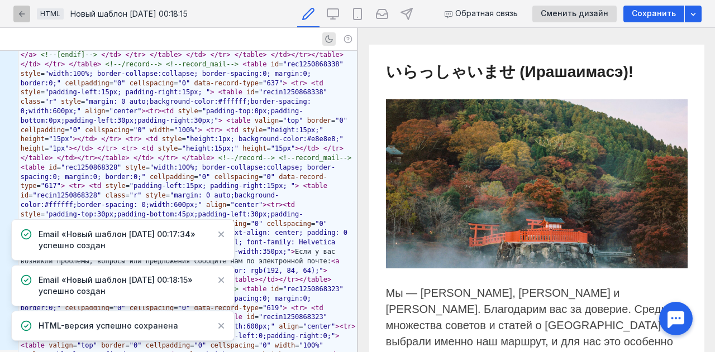
click at [20, 16] on icon "button" at bounding box center [21, 13] width 9 height 9
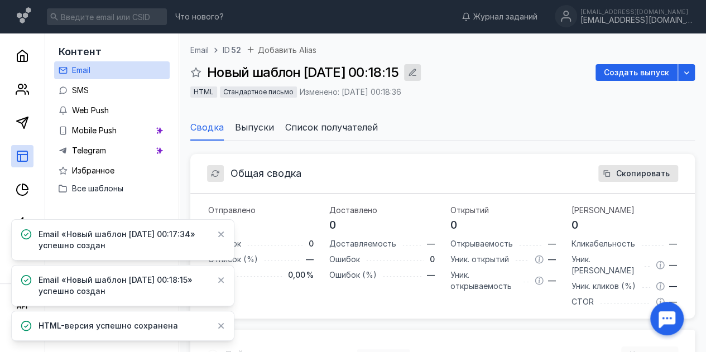
click at [417, 72] on icon "button" at bounding box center [412, 72] width 9 height 9
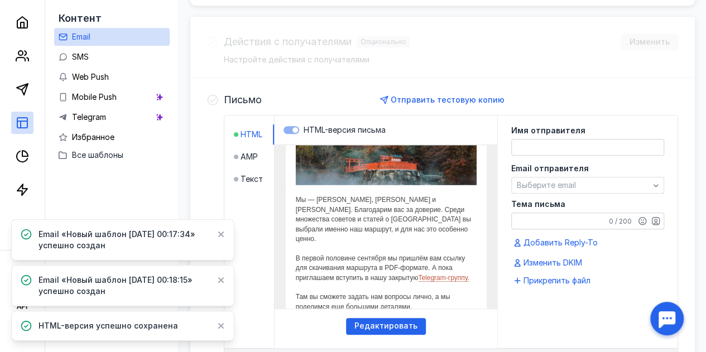
scroll to position [106, 0]
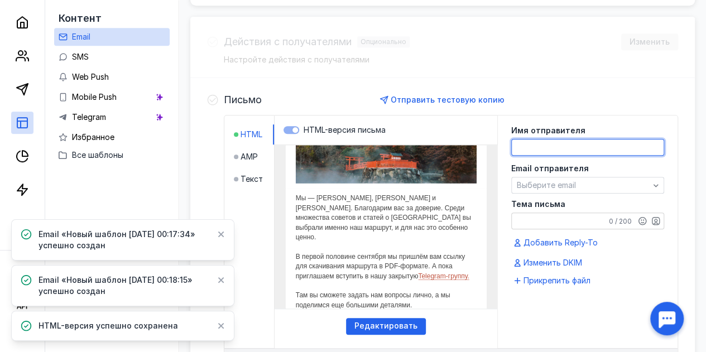
click at [551, 152] on textarea at bounding box center [588, 148] width 152 height 16
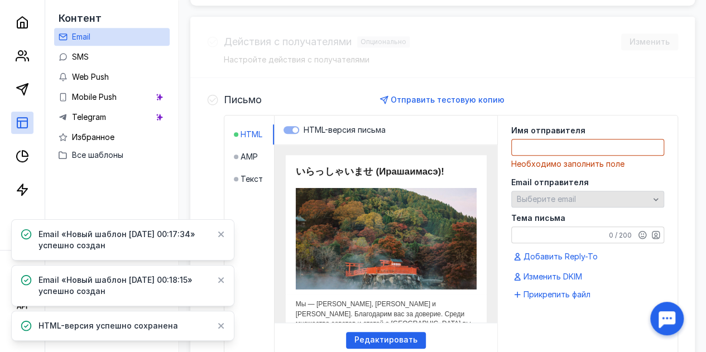
click at [525, 181] on div "Email отправителя Выберите email" at bounding box center [588, 193] width 153 height 29
click at [564, 194] on span "Выберите email" at bounding box center [546, 198] width 59 height 9
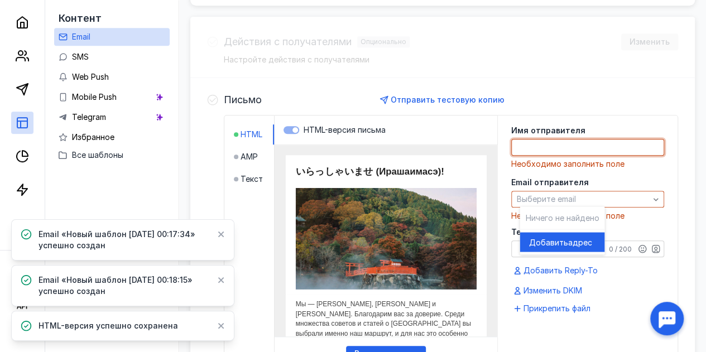
click at [560, 150] on textarea at bounding box center [588, 148] width 152 height 16
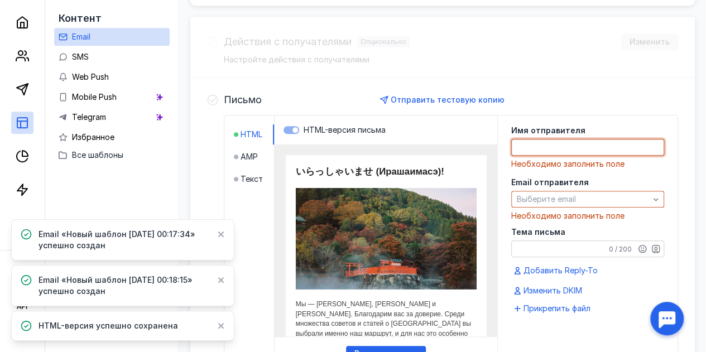
paste textarea "<!DOCTYPE html> <html> <head> <meta charset="utf-8" /> <meta http-equiv="Conten…"
type textarea "<!DOCTYPE html> <html> <head> <meta charset="utf-8" /> <meta http-equiv="Conten…"
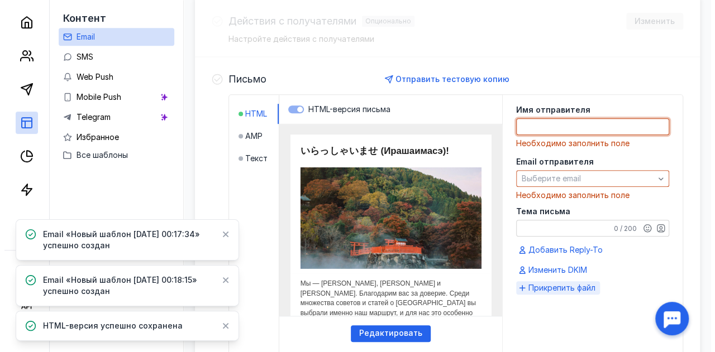
scroll to position [326, 0]
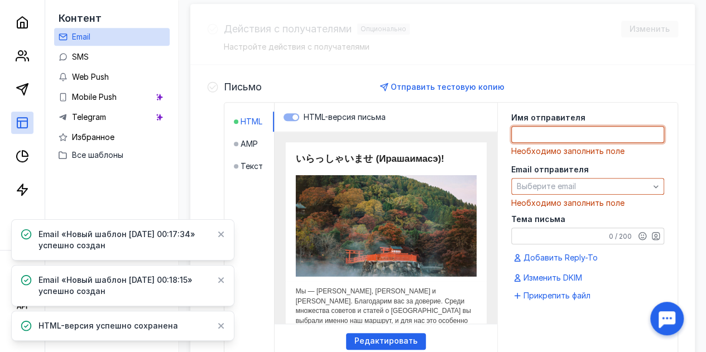
paste textarea "[URL][DOMAIN_NAME]"
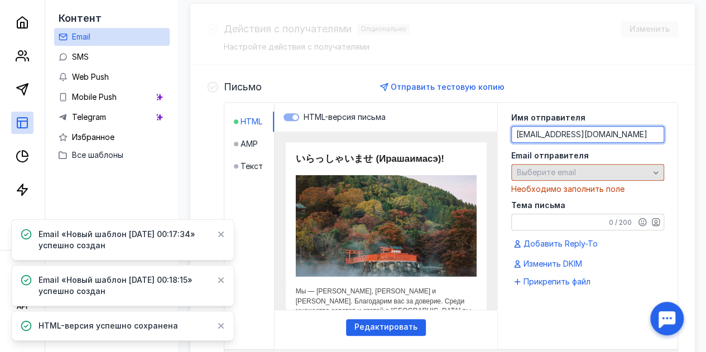
type textarea "[EMAIL_ADDRESS][DOMAIN_NAME]"
click at [558, 176] on span "Выберите email" at bounding box center [546, 172] width 59 height 9
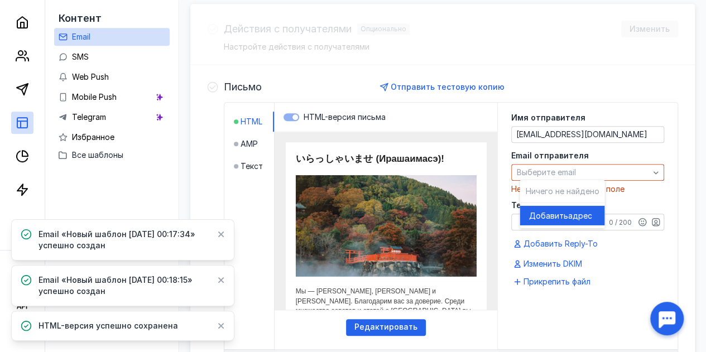
click at [572, 214] on span "адрес" at bounding box center [580, 215] width 24 height 11
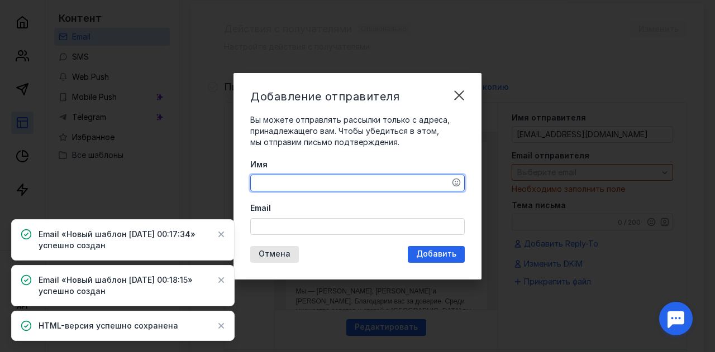
click at [344, 185] on textarea "Имя" at bounding box center [357, 183] width 213 height 16
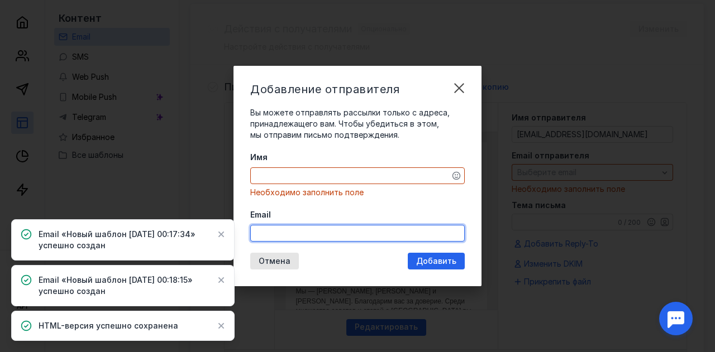
paste input "[URL][DOMAIN_NAME]"
click at [340, 228] on input "Email" at bounding box center [357, 234] width 213 height 16
type input "[EMAIL_ADDRESS][DOMAIN_NAME]"
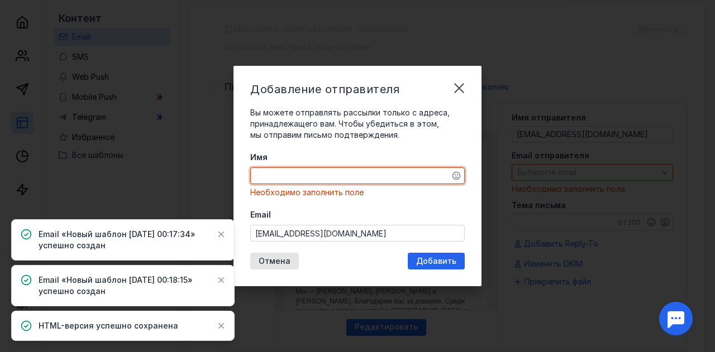
click at [327, 175] on textarea "Имя" at bounding box center [357, 176] width 213 height 16
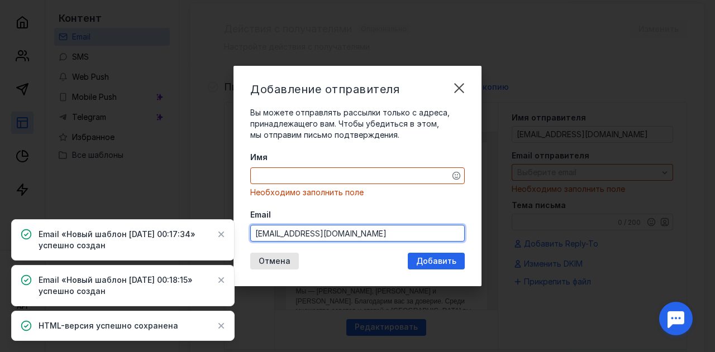
drag, startPoint x: 353, startPoint y: 236, endPoint x: 217, endPoint y: 223, distance: 136.9
click at [217, 223] on body "Что нового? Журнал заданий [EMAIL_ADDRESS][DOMAIN_NAME] [EMAIL_ADDRESS][DOMAIN_…" at bounding box center [357, 124] width 715 height 901
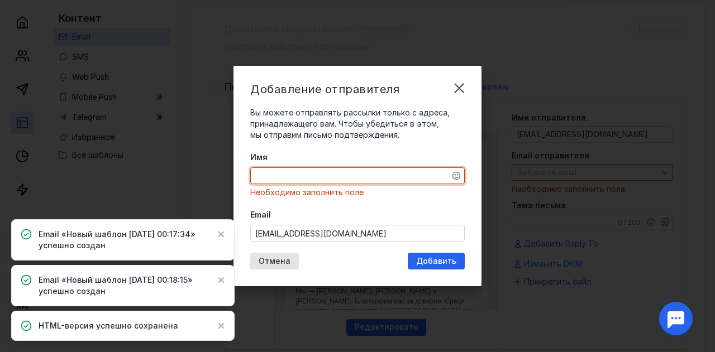
paste textarea "[EMAIL_ADDRESS][DOMAIN_NAME]"
click at [294, 180] on textarea "Имя" at bounding box center [357, 176] width 213 height 16
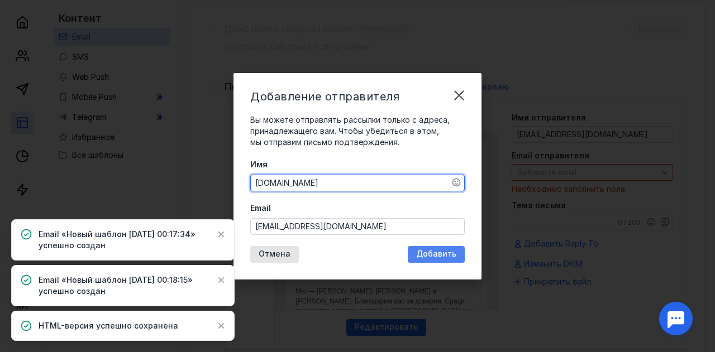
type textarea "[DOMAIN_NAME]"
click at [438, 252] on span "Добавить" at bounding box center [436, 254] width 40 height 9
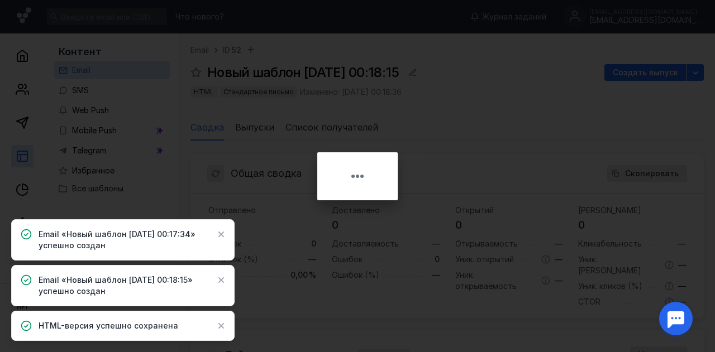
scroll to position [0, 0]
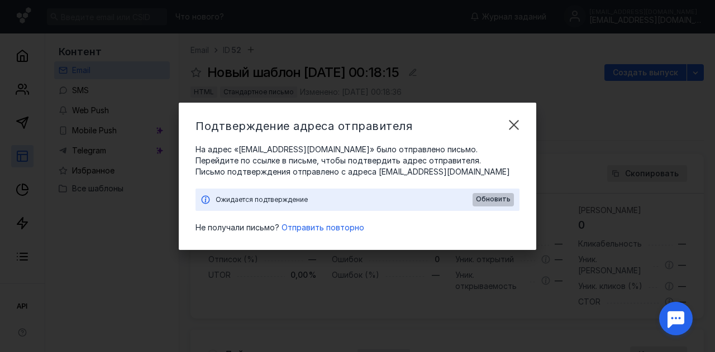
click at [484, 195] on div "Обновить" at bounding box center [492, 199] width 41 height 13
click at [484, 198] on span "Обновить" at bounding box center [493, 199] width 35 height 8
click at [346, 231] on span "Отправить повторно" at bounding box center [322, 227] width 83 height 9
click at [484, 196] on span "Обновить" at bounding box center [493, 199] width 35 height 8
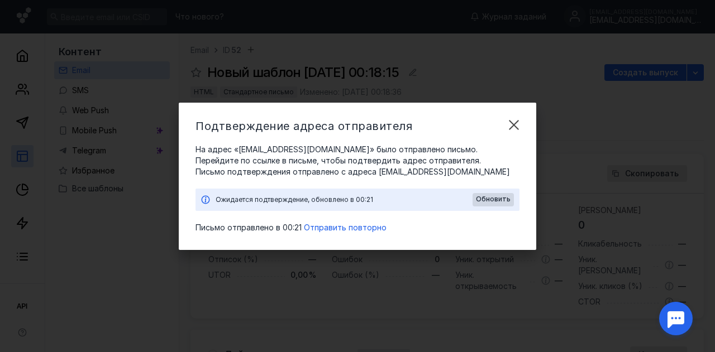
click at [484, 196] on span "Обновить" at bounding box center [493, 199] width 35 height 8
click at [269, 145] on span "На адрес «[EMAIL_ADDRESS][DOMAIN_NAME]» было отправлено письмо. Перейдите по сс…" at bounding box center [357, 155] width 324 height 22
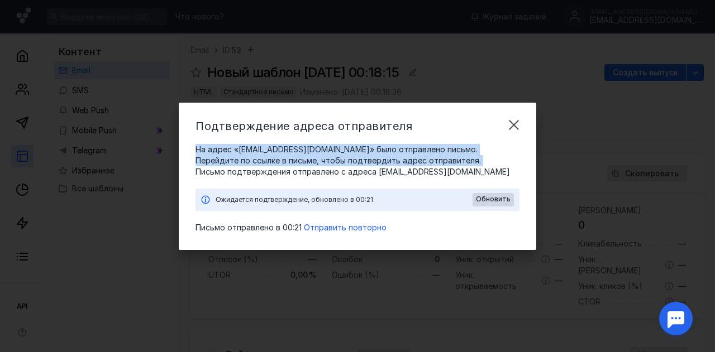
click at [269, 145] on span "На адрес «[EMAIL_ADDRESS][DOMAIN_NAME]» было отправлено письмо. Перейдите по сс…" at bounding box center [357, 155] width 324 height 22
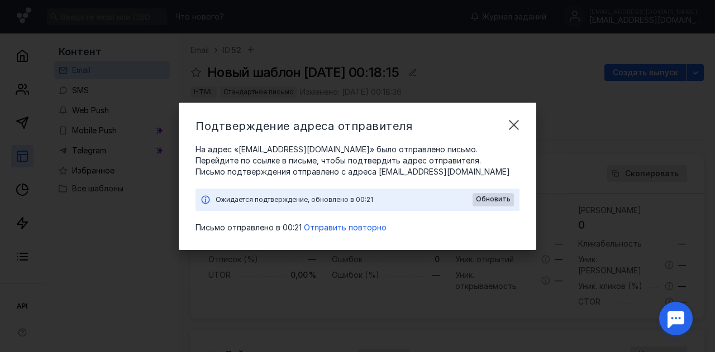
click at [269, 145] on span "На адрес «[EMAIL_ADDRESS][DOMAIN_NAME]» было отправлено письмо. Перейдите по сс…" at bounding box center [357, 155] width 324 height 22
